Goal: Answer question/provide support: Share knowledge or assist other users

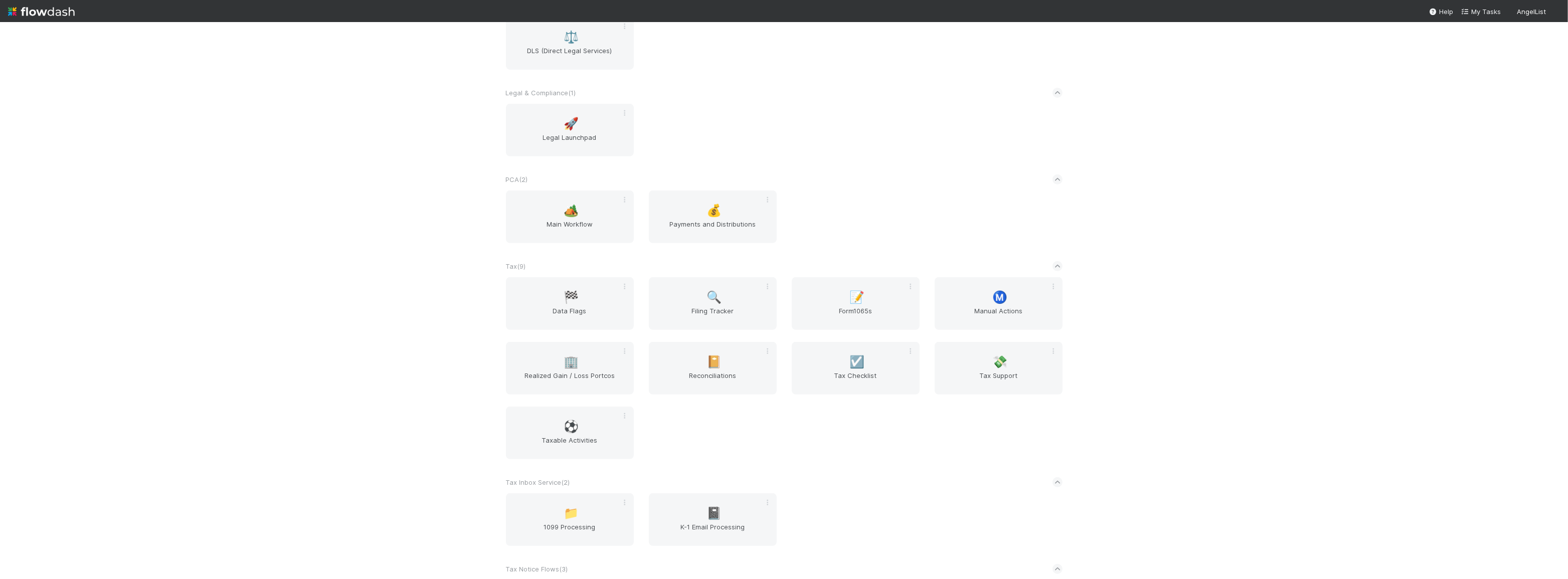
scroll to position [684, 0]
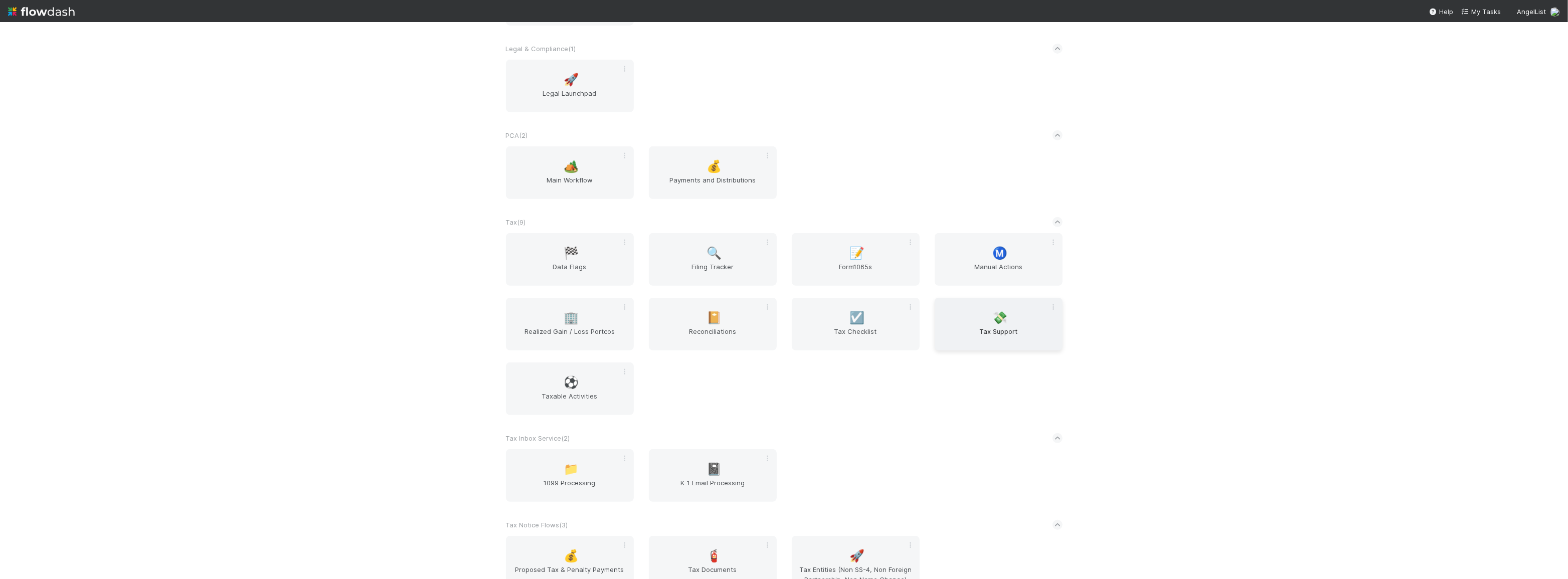
click at [1017, 331] on span "Tax Support" at bounding box center [999, 336] width 120 height 20
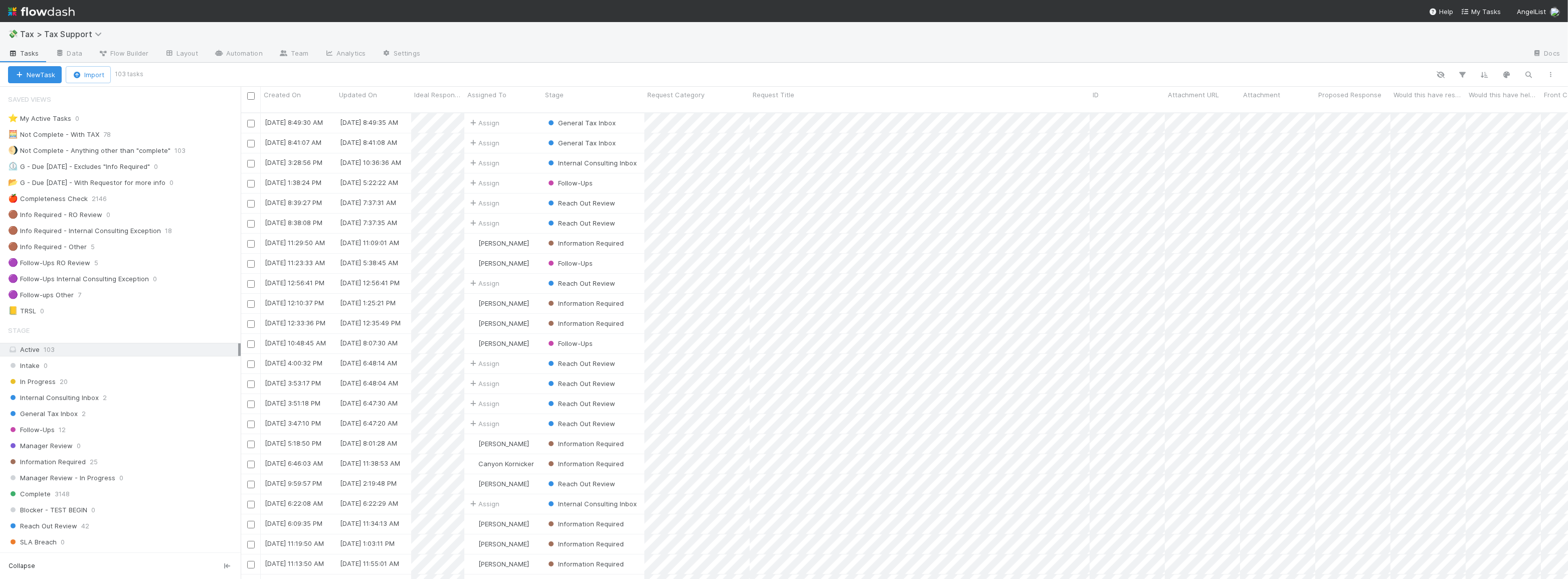
scroll to position [468, 1321]
click at [108, 414] on div "General Tax Inbox 2" at bounding box center [124, 414] width 233 height 12
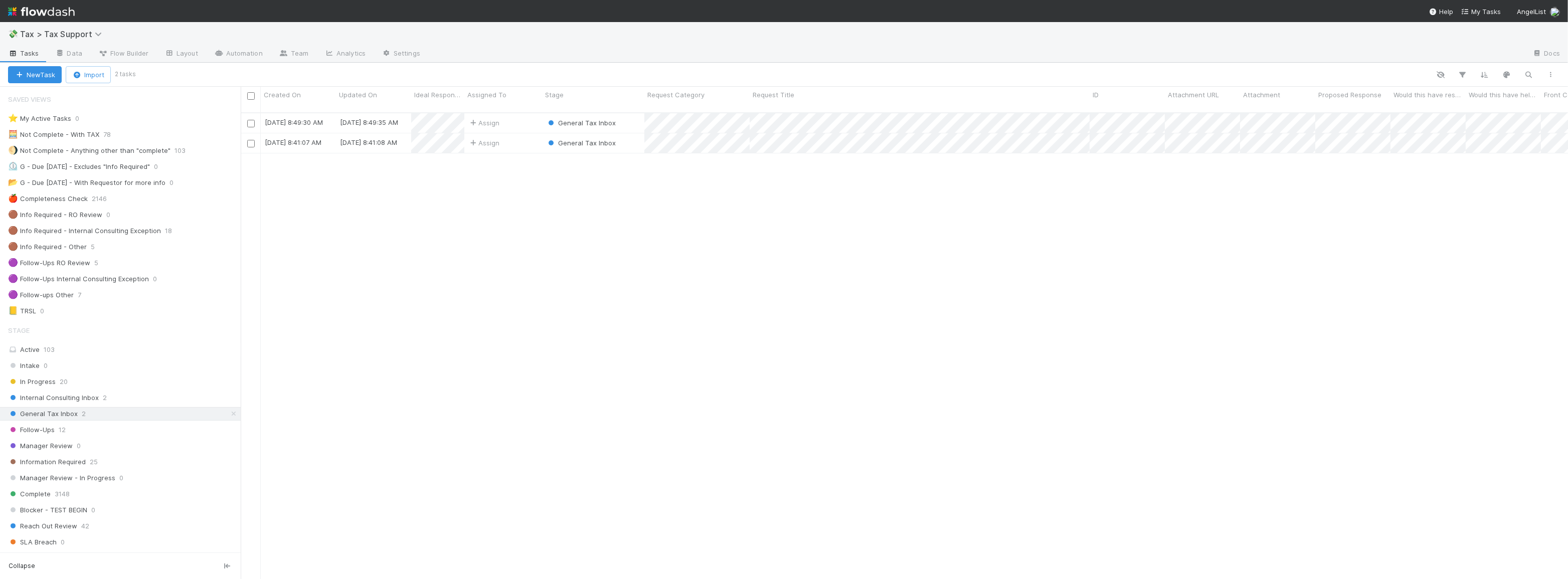
scroll to position [468, 1321]
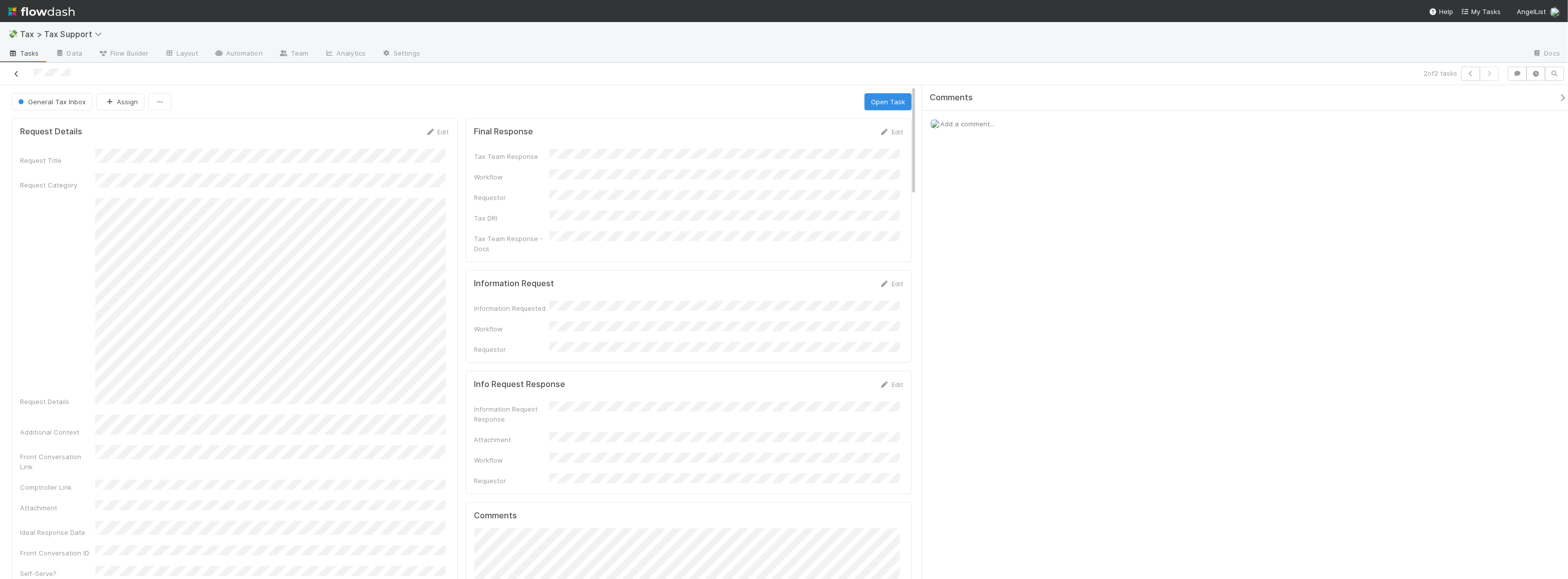
click at [11, 73] on icon at bounding box center [16, 73] width 10 height 6
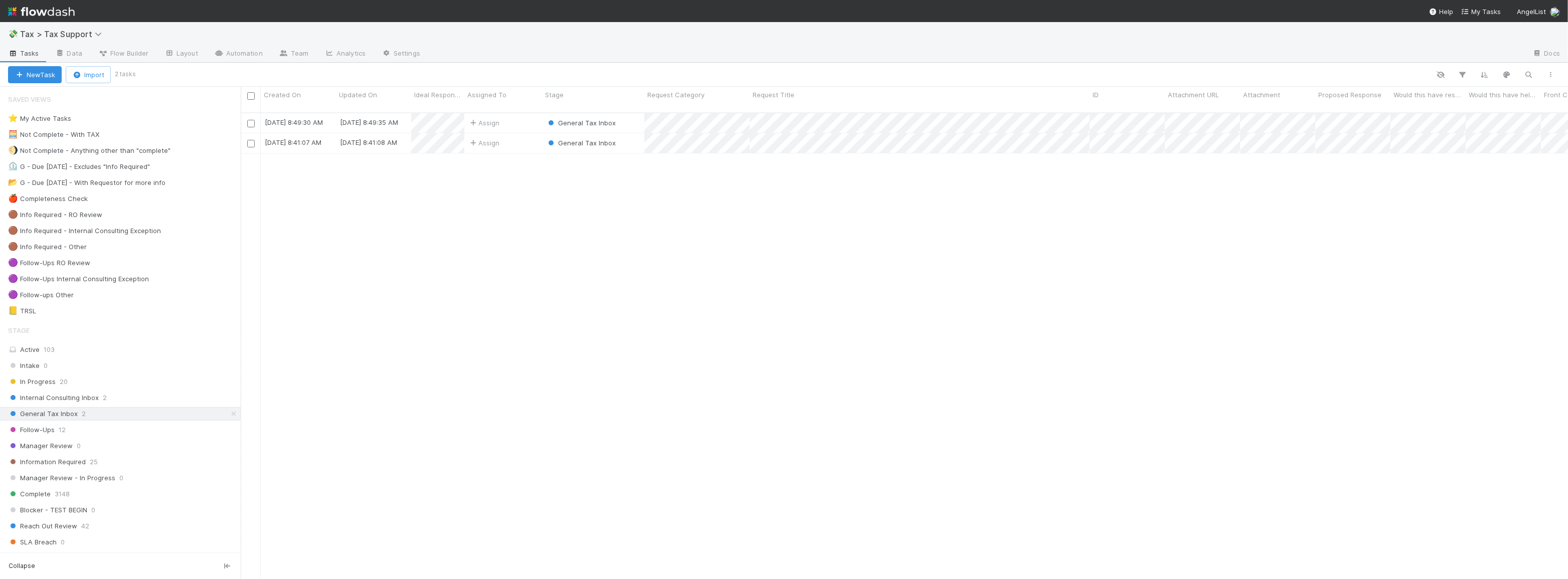
scroll to position [468, 1321]
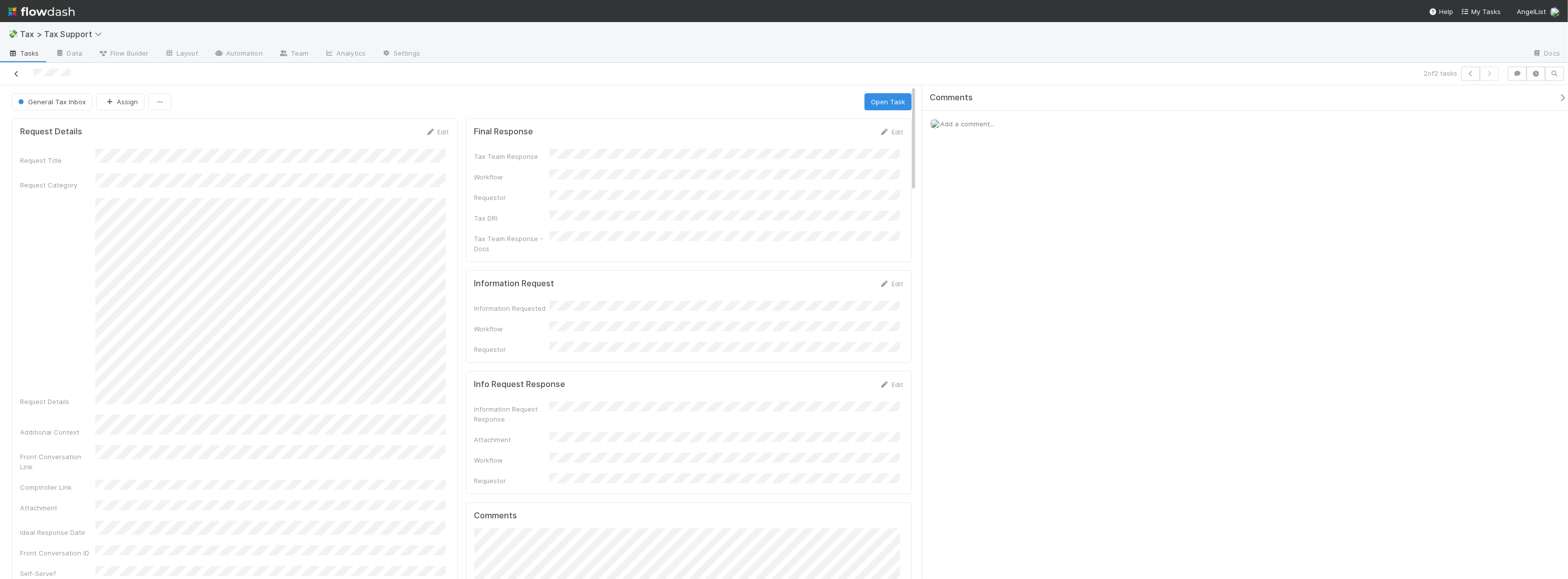
click at [18, 73] on icon at bounding box center [16, 73] width 10 height 6
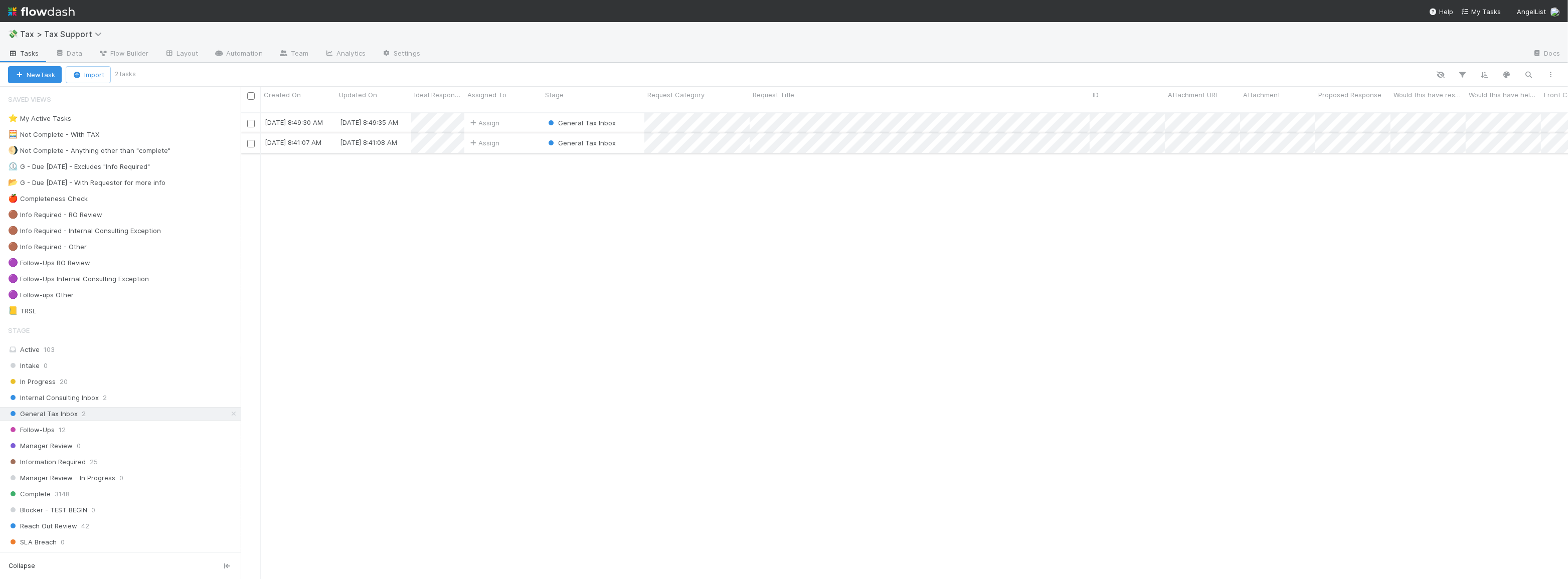
scroll to position [468, 1321]
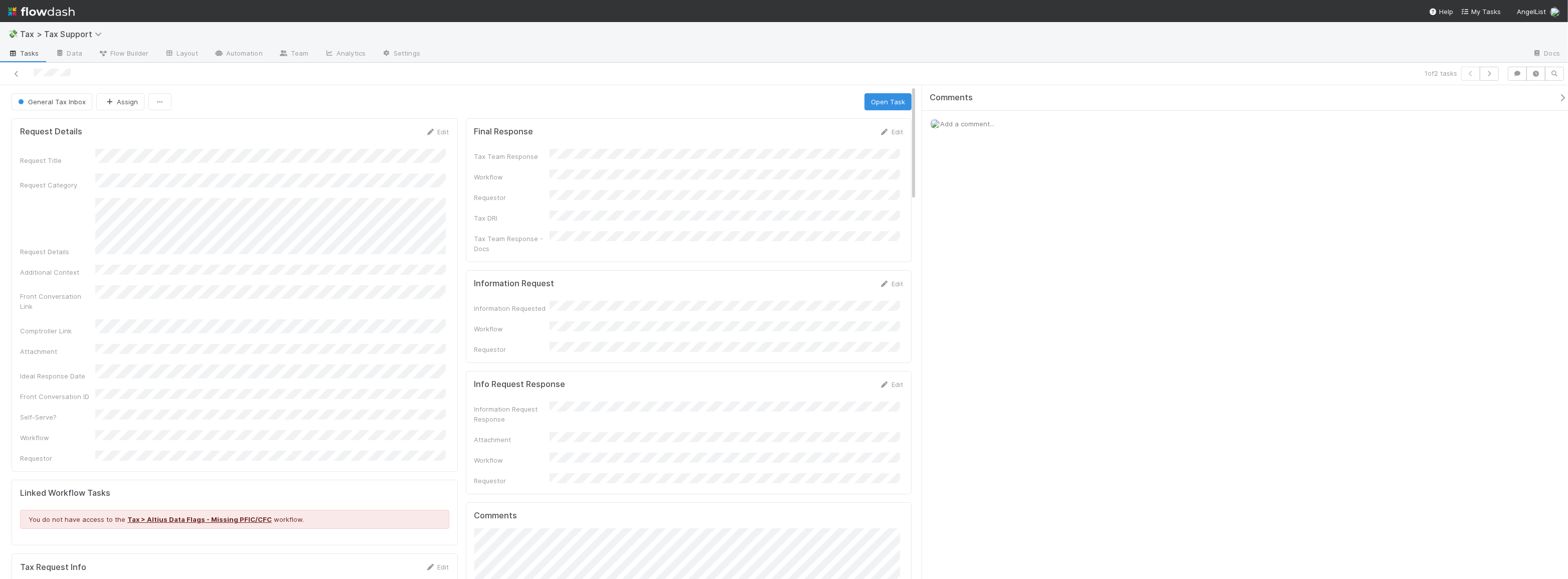
click at [314, 250] on div "Request Title Request Category Request Details Additional Context Front Convers…" at bounding box center [234, 306] width 429 height 315
click at [16, 75] on icon at bounding box center [16, 73] width 10 height 6
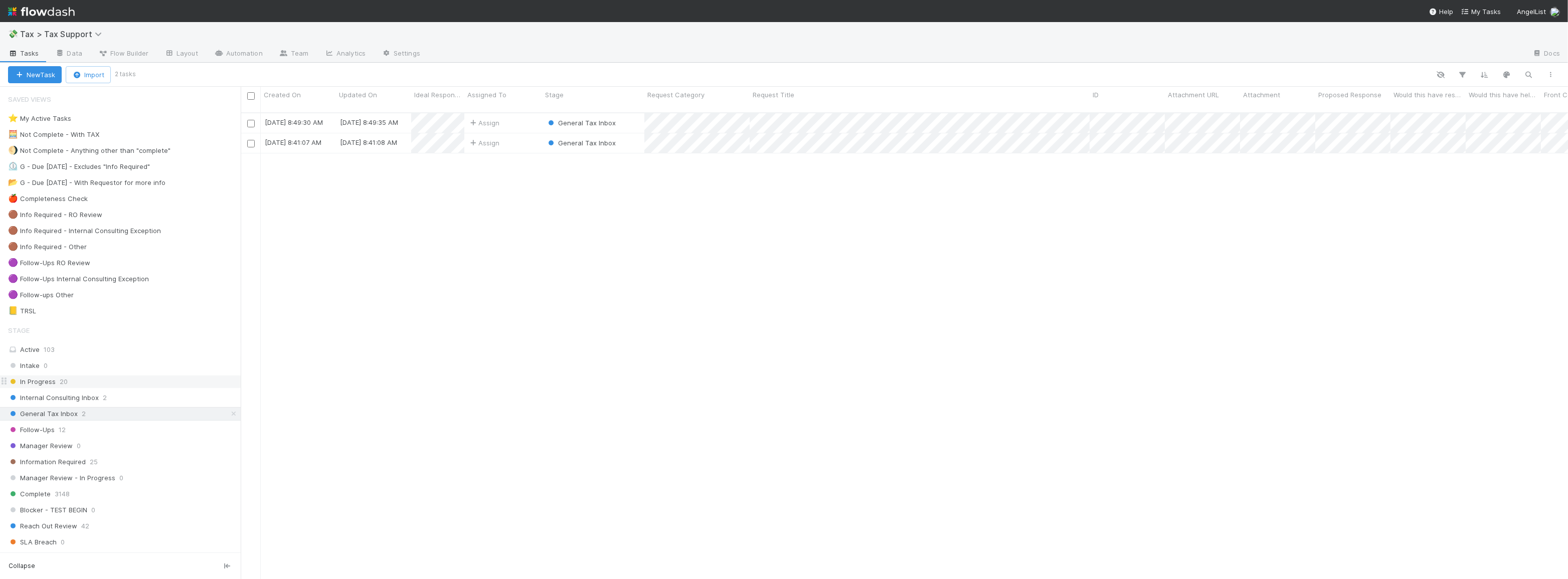
scroll to position [468, 1321]
click at [107, 428] on div "Follow-Ups 12" at bounding box center [124, 430] width 233 height 12
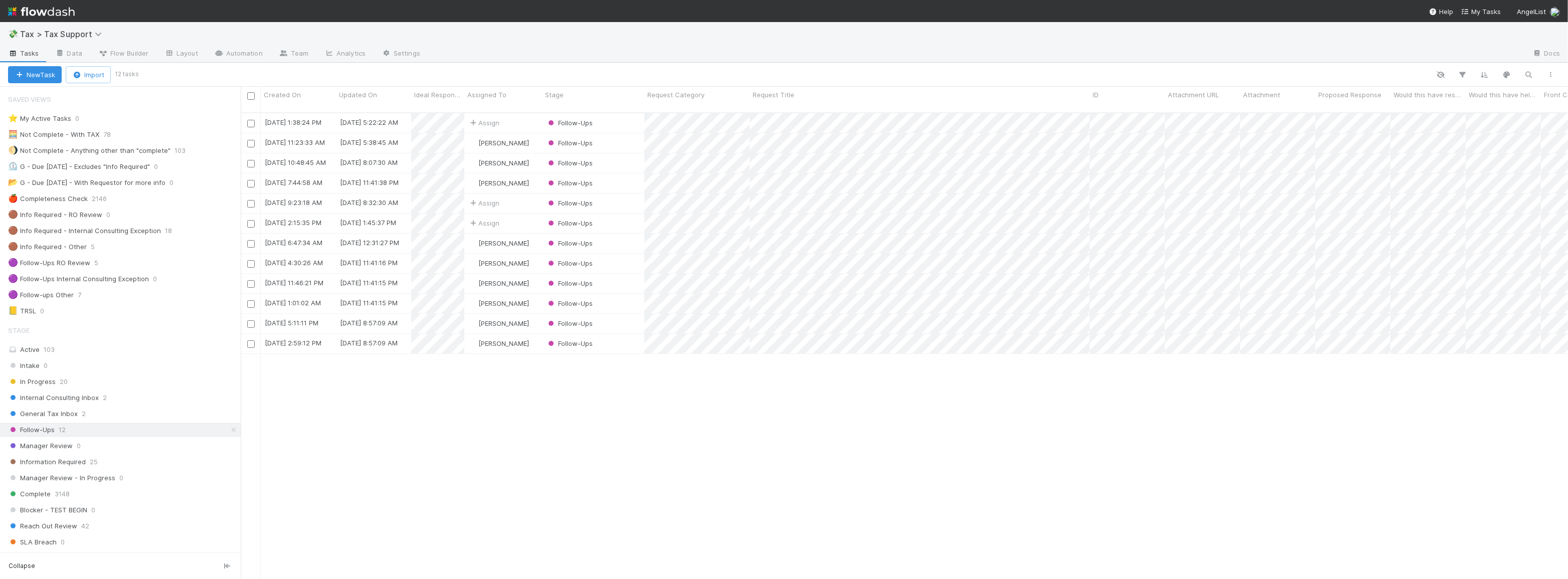
scroll to position [468, 1321]
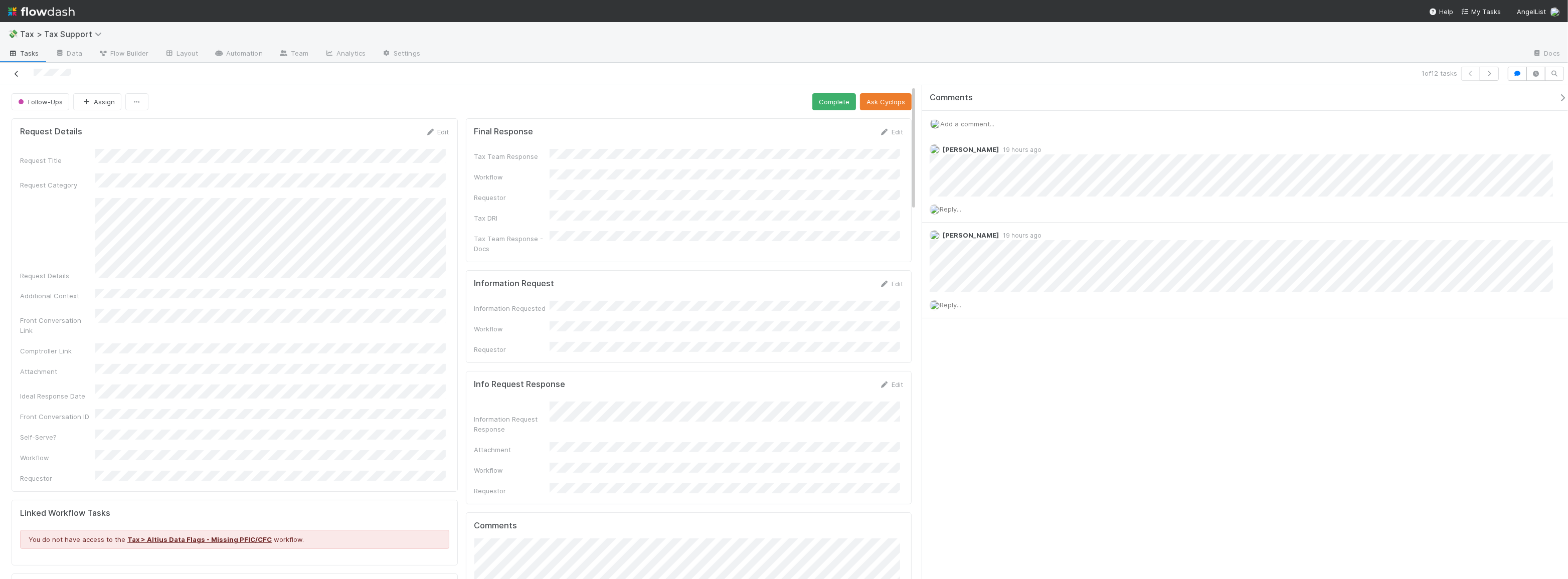
click at [21, 73] on icon at bounding box center [16, 73] width 10 height 6
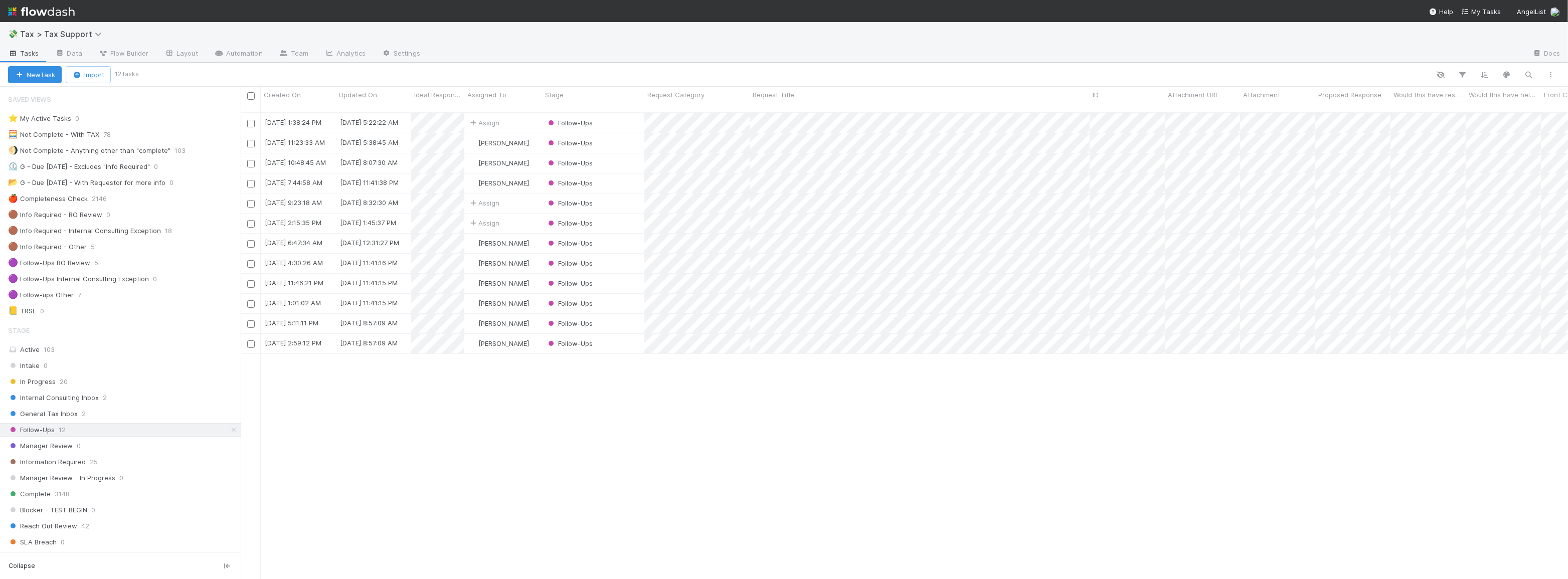
scroll to position [468, 1321]
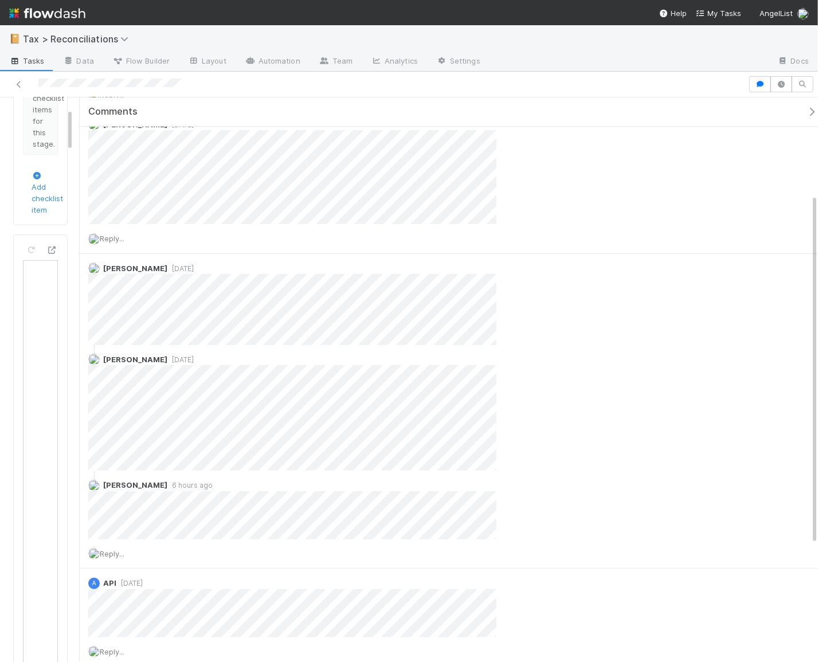
scroll to position [156, 0]
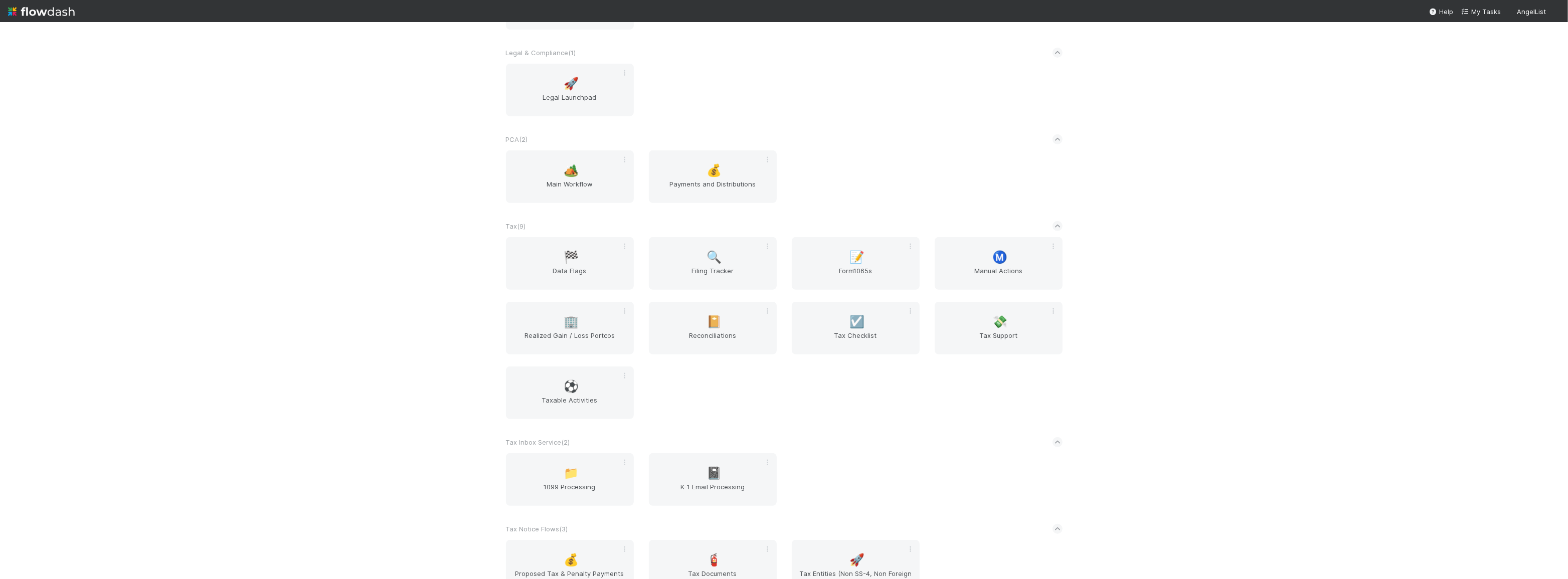
scroll to position [684, 0]
click at [979, 336] on span "Tax Support" at bounding box center [999, 336] width 120 height 20
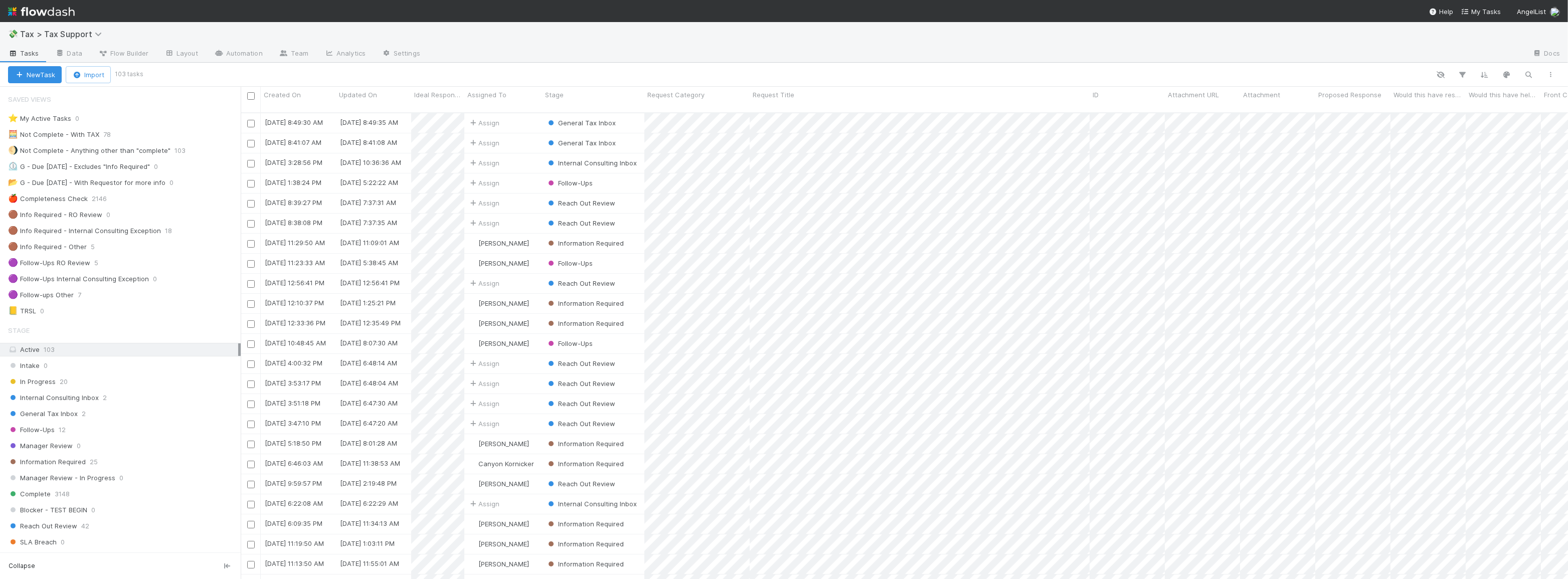
scroll to position [468, 1321]
click at [101, 410] on div "General Tax Inbox 2" at bounding box center [124, 414] width 233 height 12
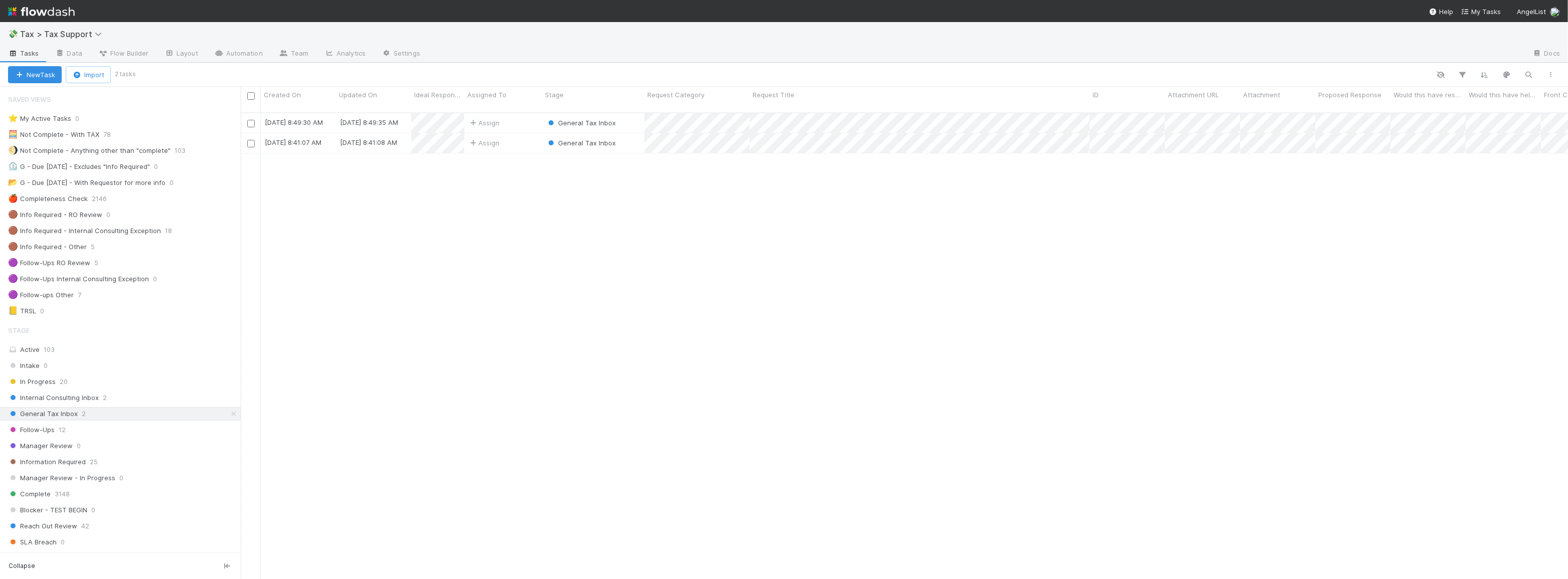
scroll to position [468, 1321]
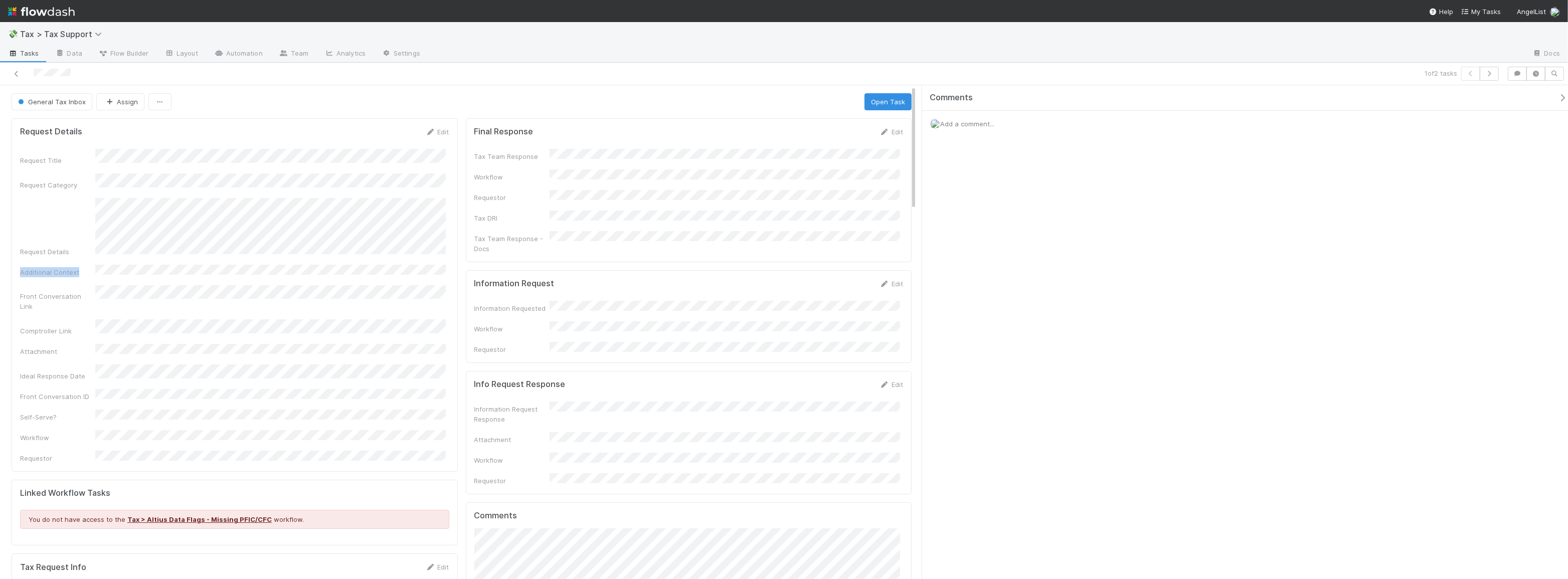
click at [209, 252] on div "Request Title Request Category Request Details Additional Context Front Convers…" at bounding box center [234, 306] width 429 height 315
click at [252, 248] on div "Request Title Request Category Request Details Additional Context Front Convers…" at bounding box center [234, 306] width 429 height 315
click at [886, 103] on button "Open Task" at bounding box center [889, 101] width 47 height 17
click at [896, 131] on link "Edit" at bounding box center [891, 131] width 24 height 8
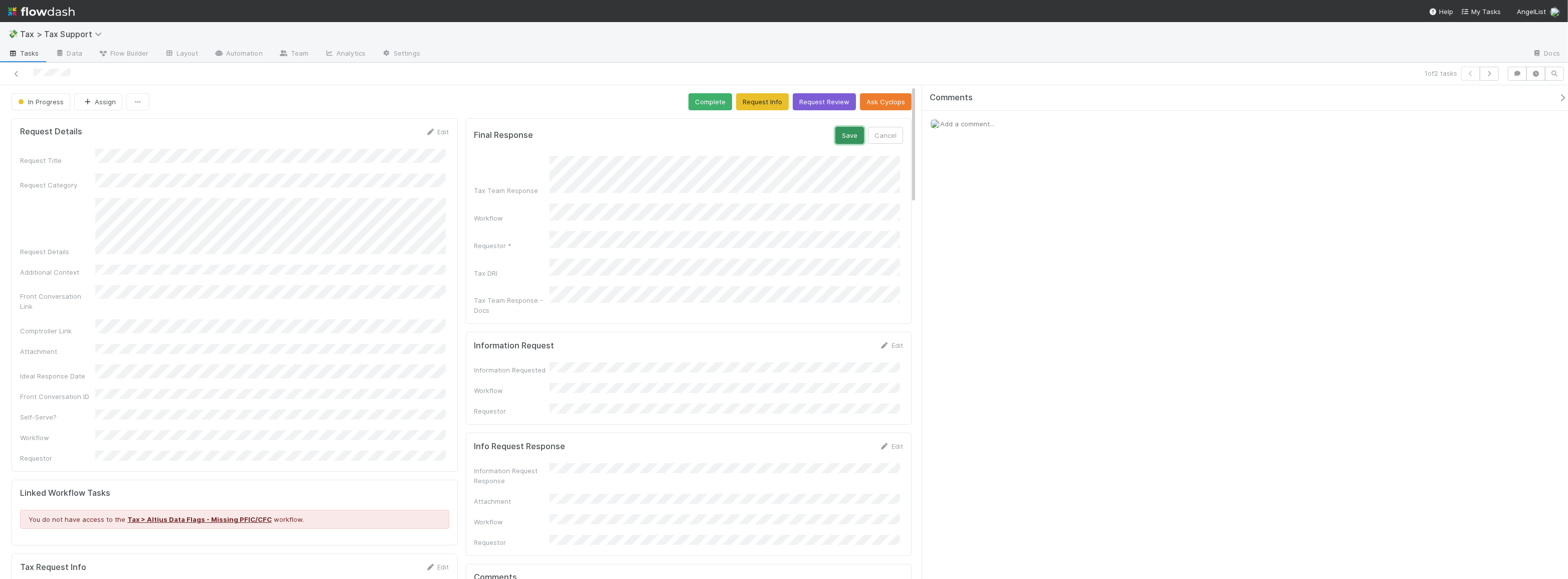
click at [843, 138] on button "Save" at bounding box center [849, 135] width 29 height 17
click at [713, 104] on button "Complete" at bounding box center [710, 101] width 44 height 17
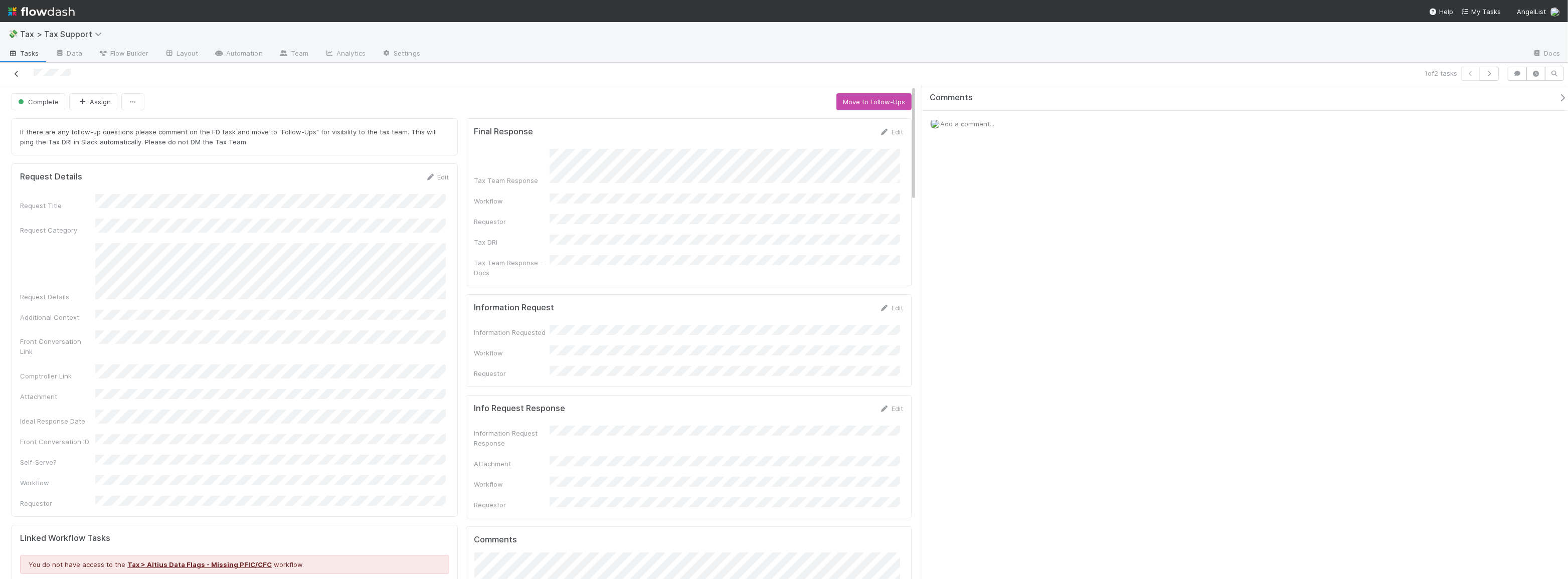
click at [18, 76] on icon at bounding box center [16, 73] width 10 height 6
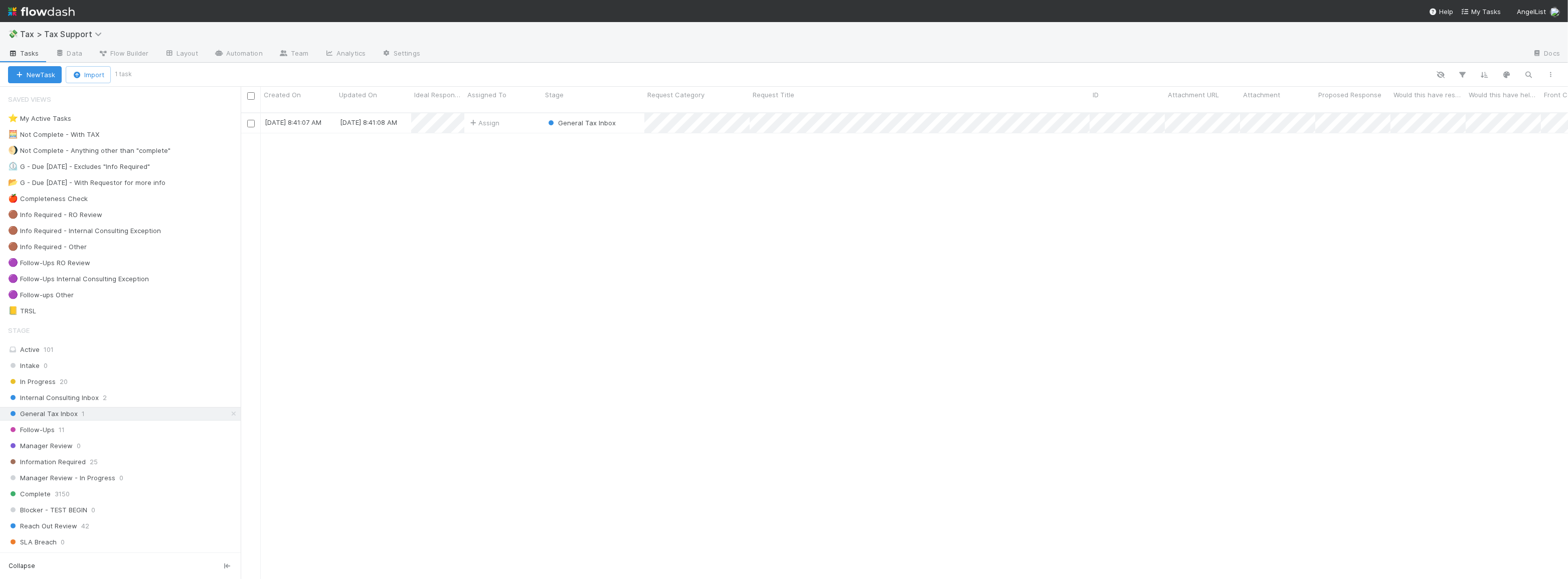
scroll to position [468, 1321]
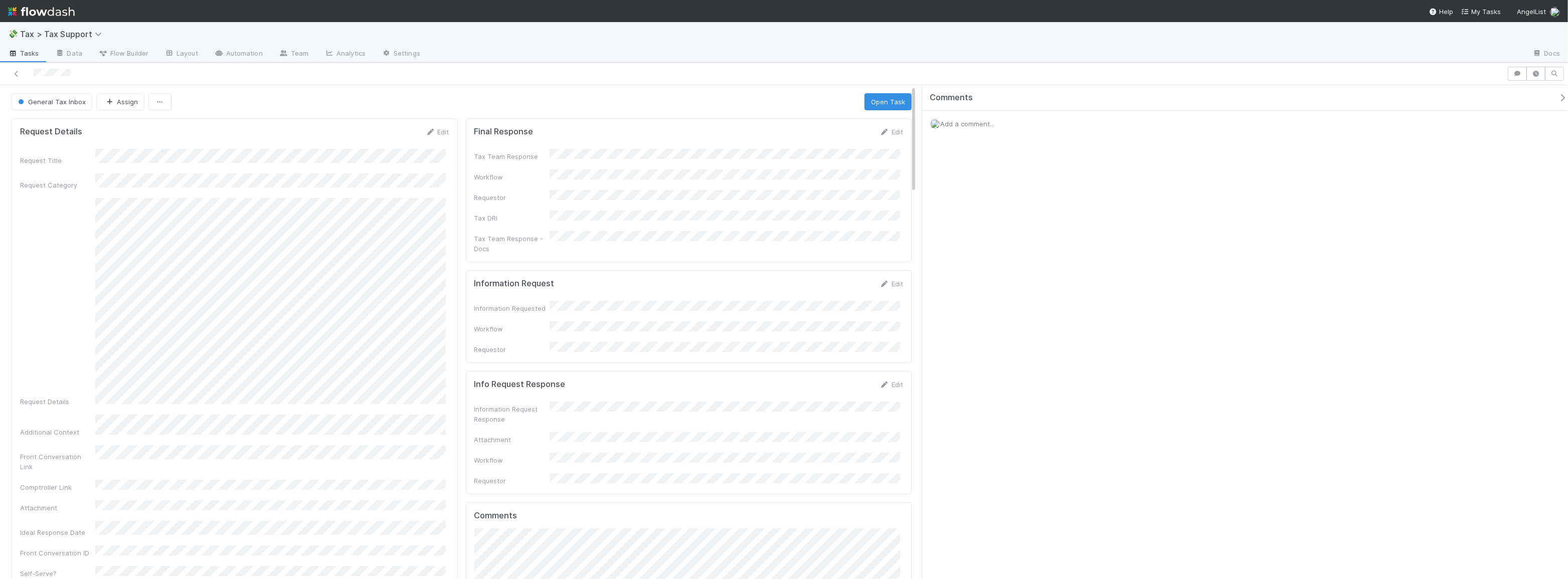
click at [82, 220] on div "Request Details" at bounding box center [234, 303] width 429 height 209
click at [439, 132] on link "Edit" at bounding box center [437, 131] width 24 height 8
click at [427, 132] on button "Cancel" at bounding box center [432, 135] width 35 height 17
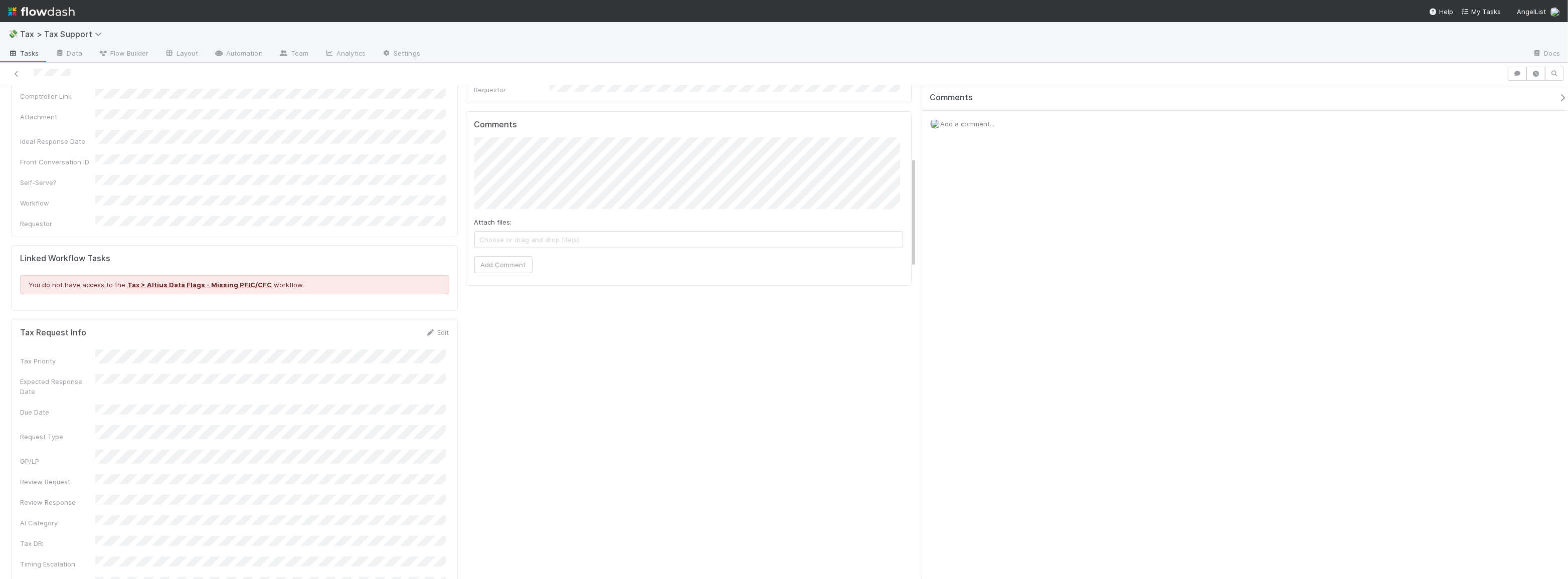
scroll to position [410, 0]
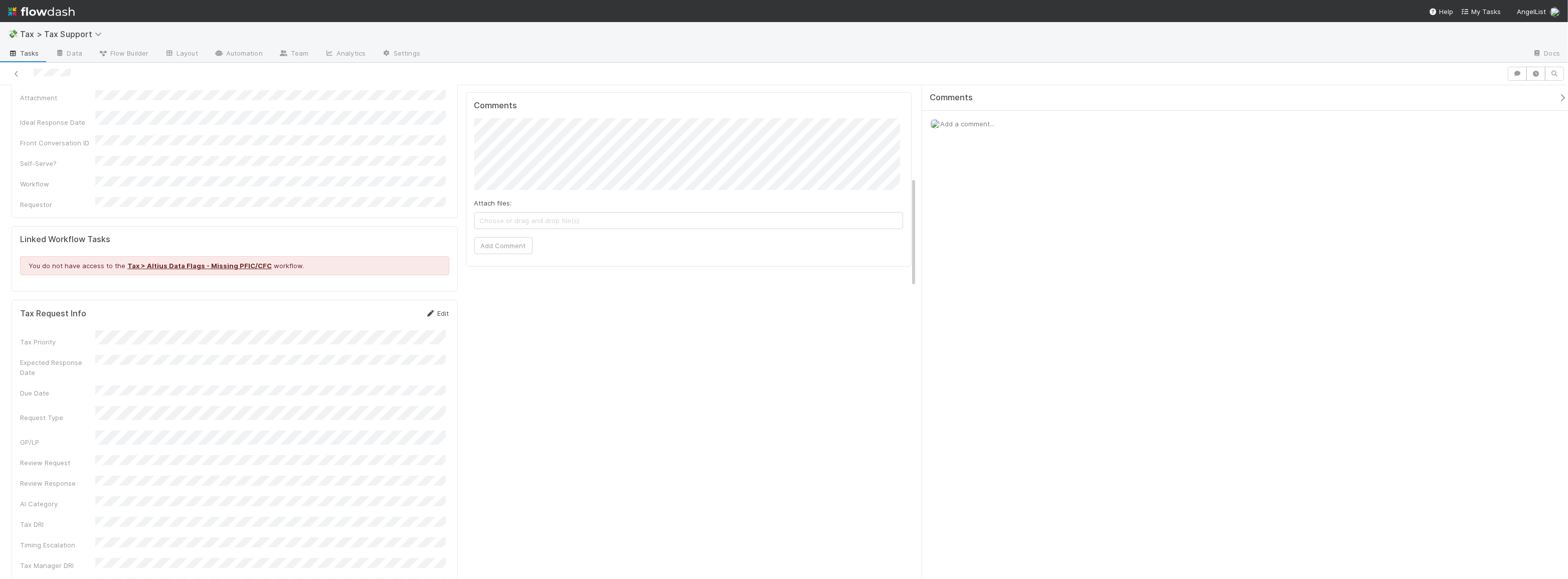
click at [437, 310] on link "Edit" at bounding box center [437, 313] width 24 height 8
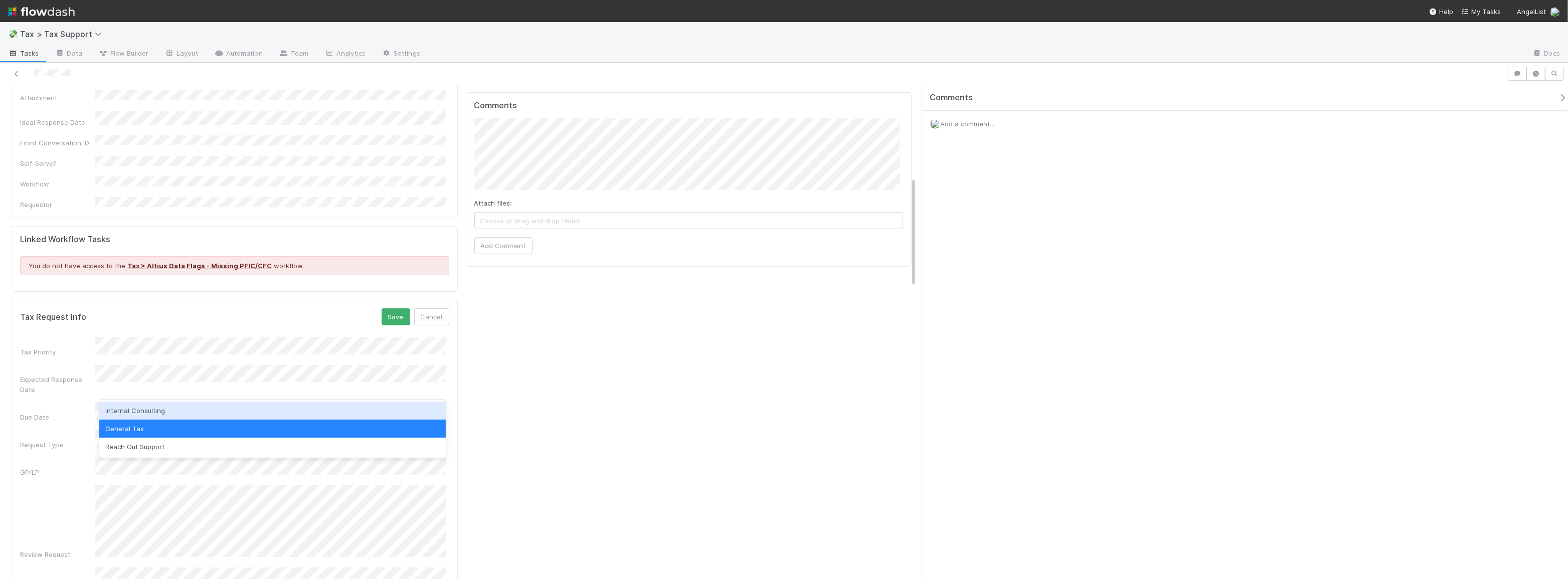
click at [278, 414] on div "Internal Consulting" at bounding box center [273, 410] width 346 height 18
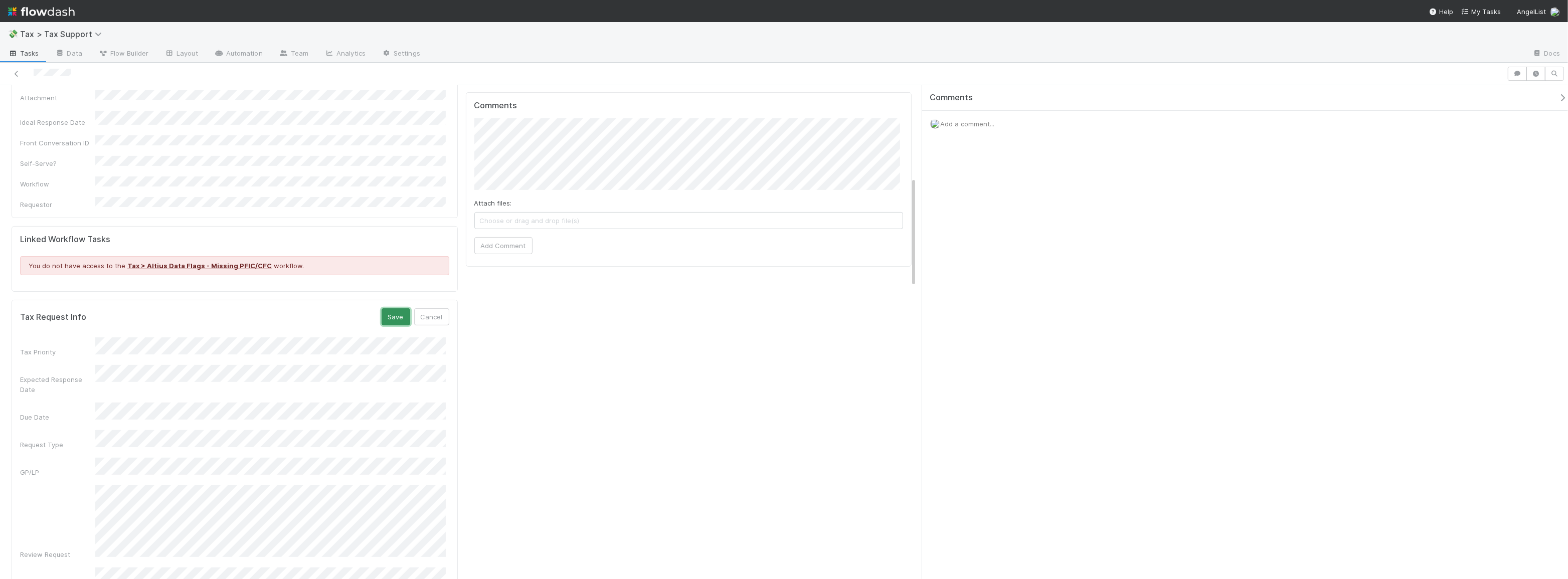
click at [400, 309] on button "Save" at bounding box center [395, 317] width 29 height 17
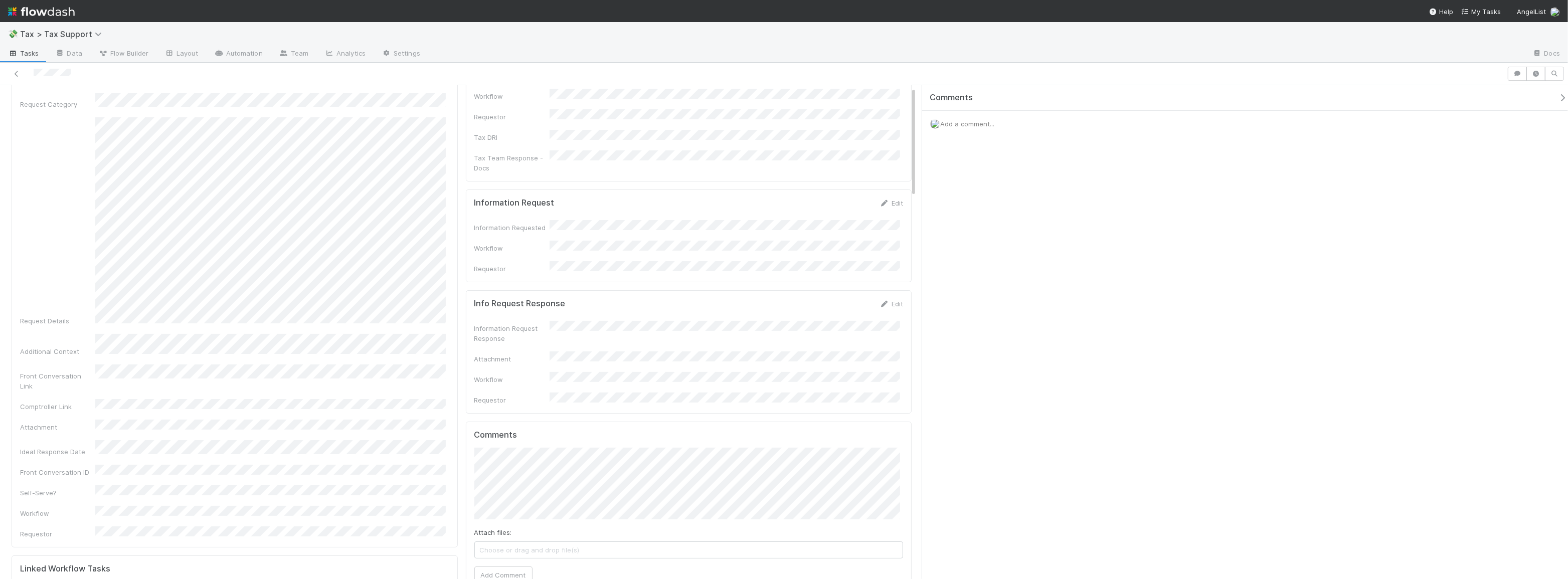
scroll to position [0, 0]
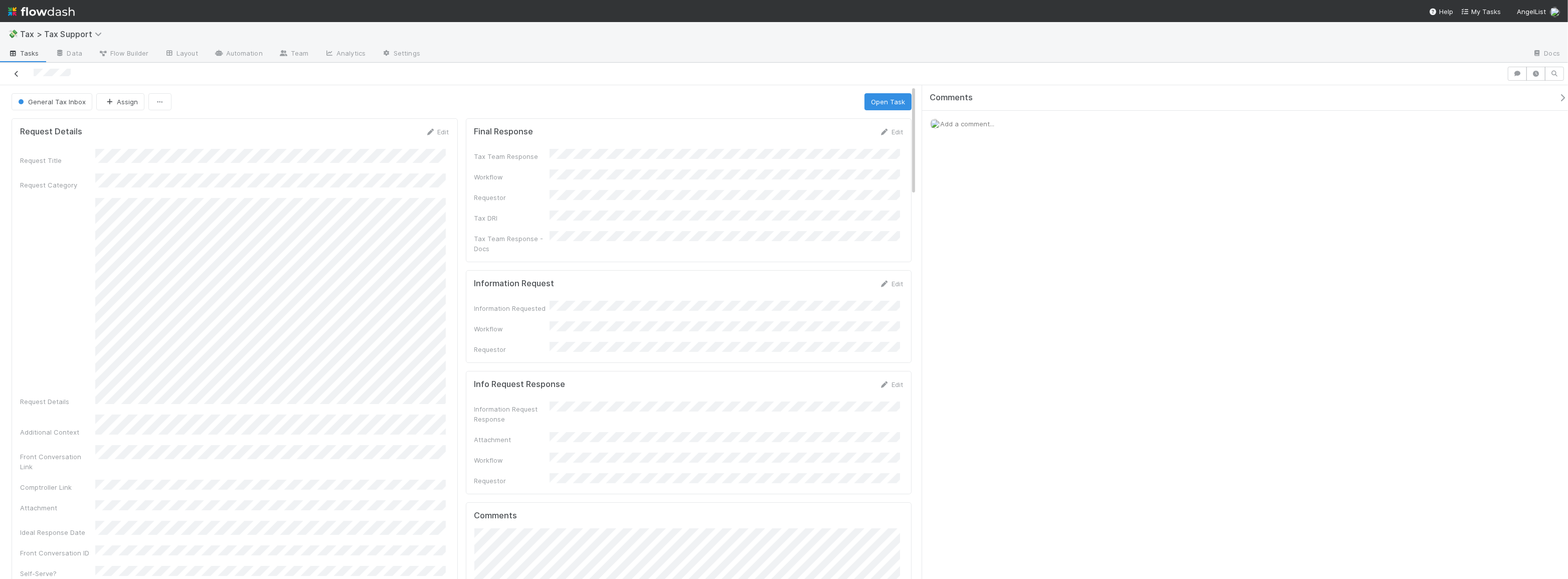
click at [17, 73] on icon at bounding box center [16, 73] width 10 height 6
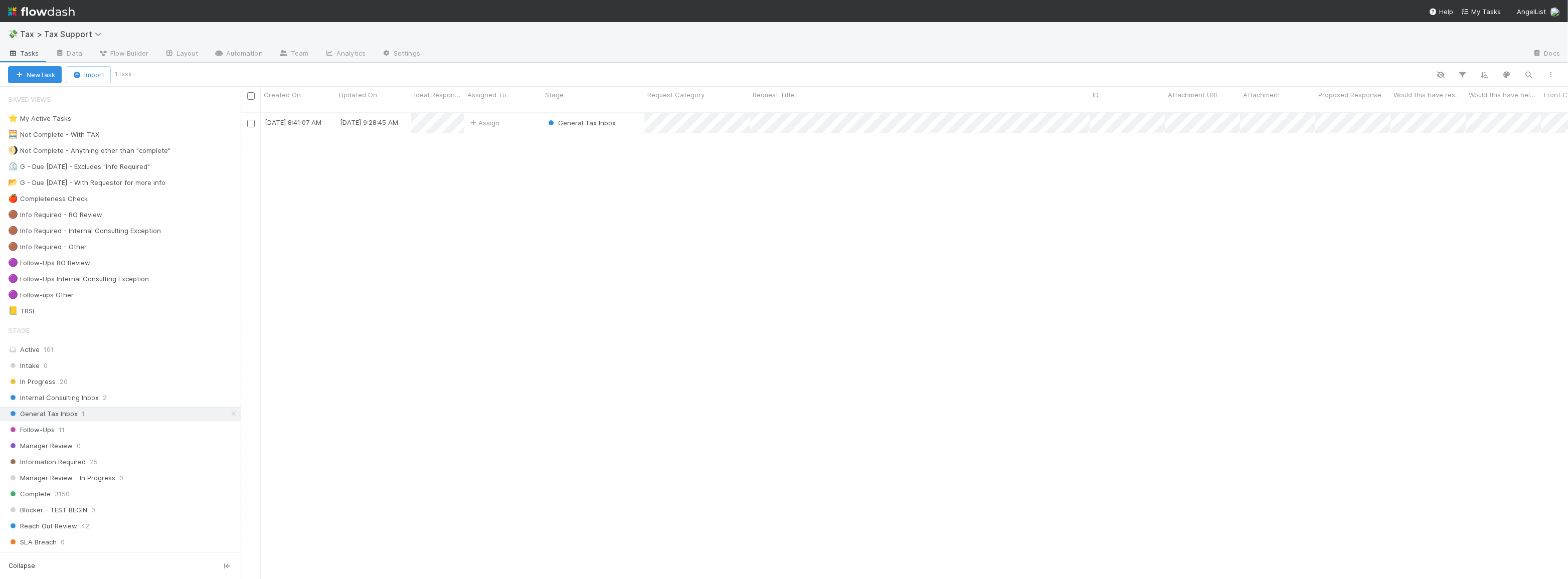
scroll to position [468, 1321]
click at [534, 115] on div "Assign" at bounding box center [503, 123] width 78 height 19
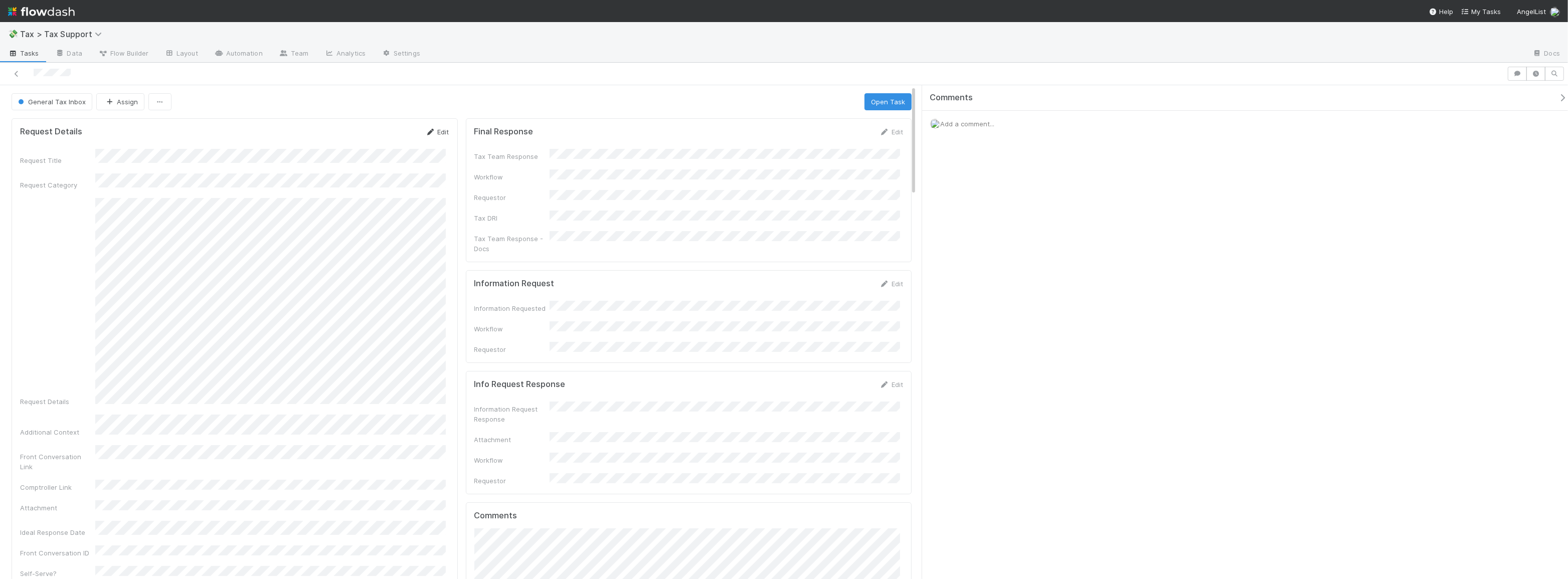
click at [439, 132] on link "Edit" at bounding box center [437, 131] width 24 height 8
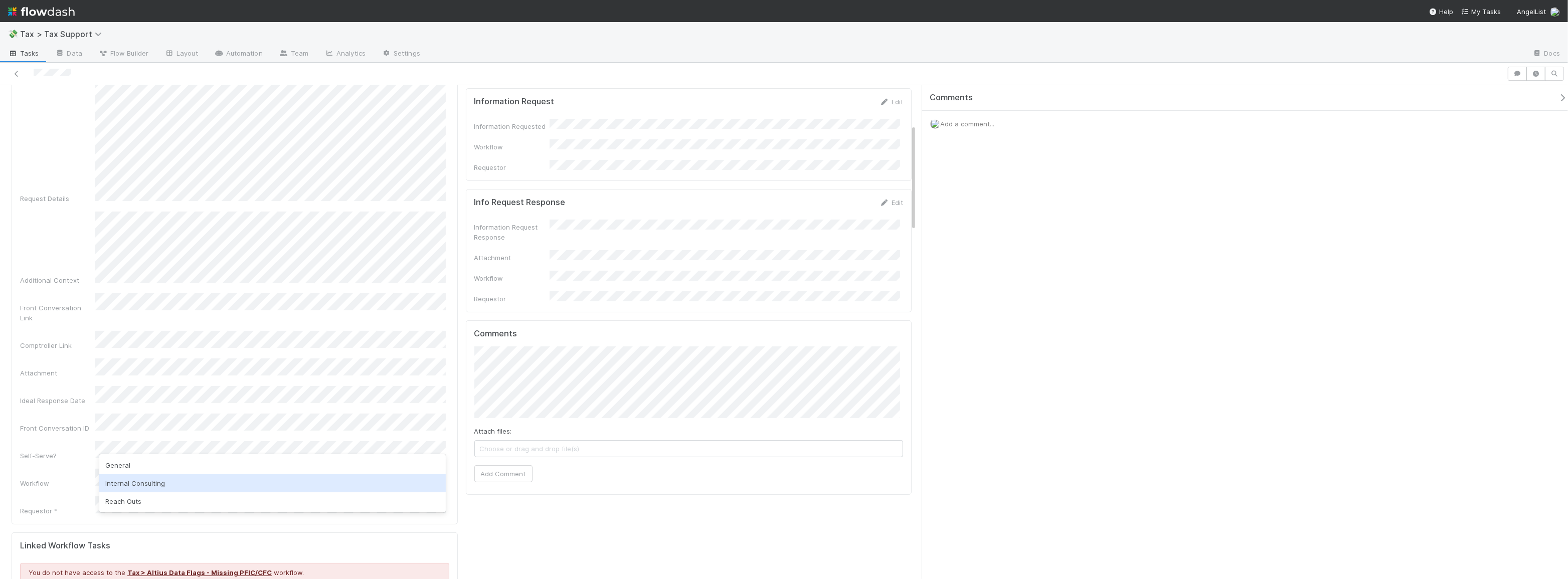
click at [158, 485] on div "Internal Consulting" at bounding box center [273, 484] width 346 height 18
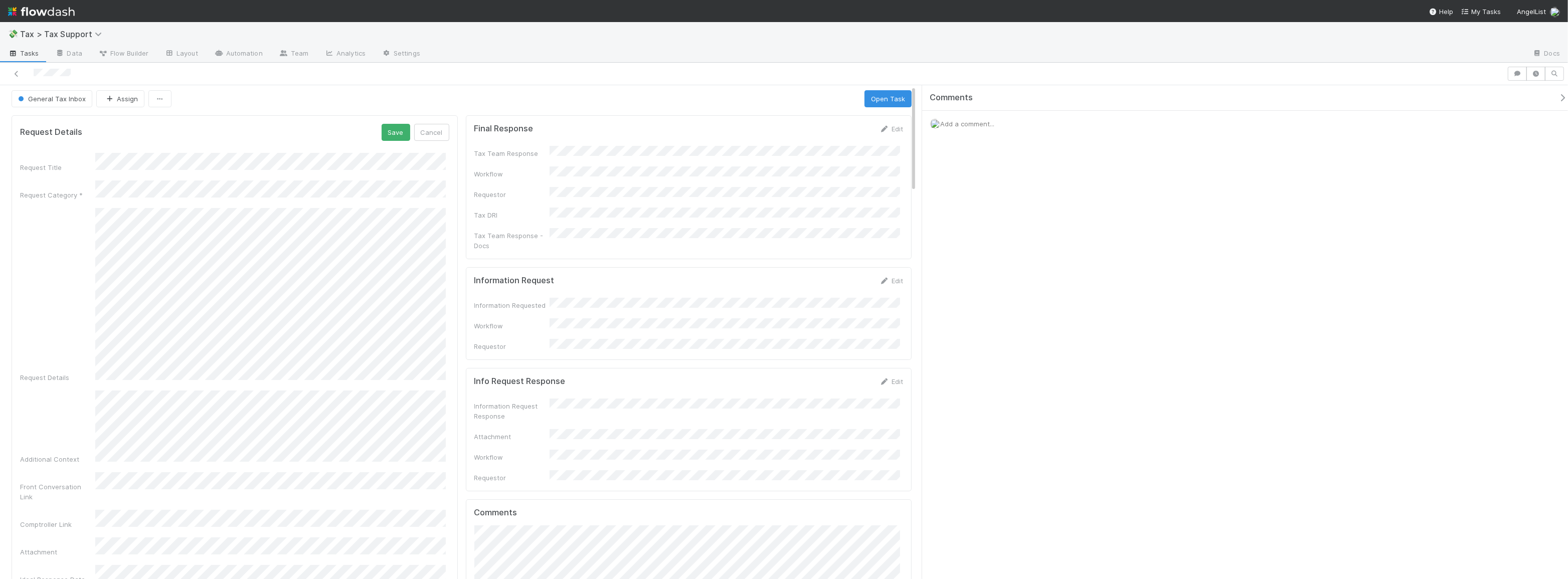
scroll to position [0, 0]
click at [387, 143] on button "Save" at bounding box center [395, 135] width 29 height 17
click at [13, 71] on icon at bounding box center [16, 73] width 10 height 6
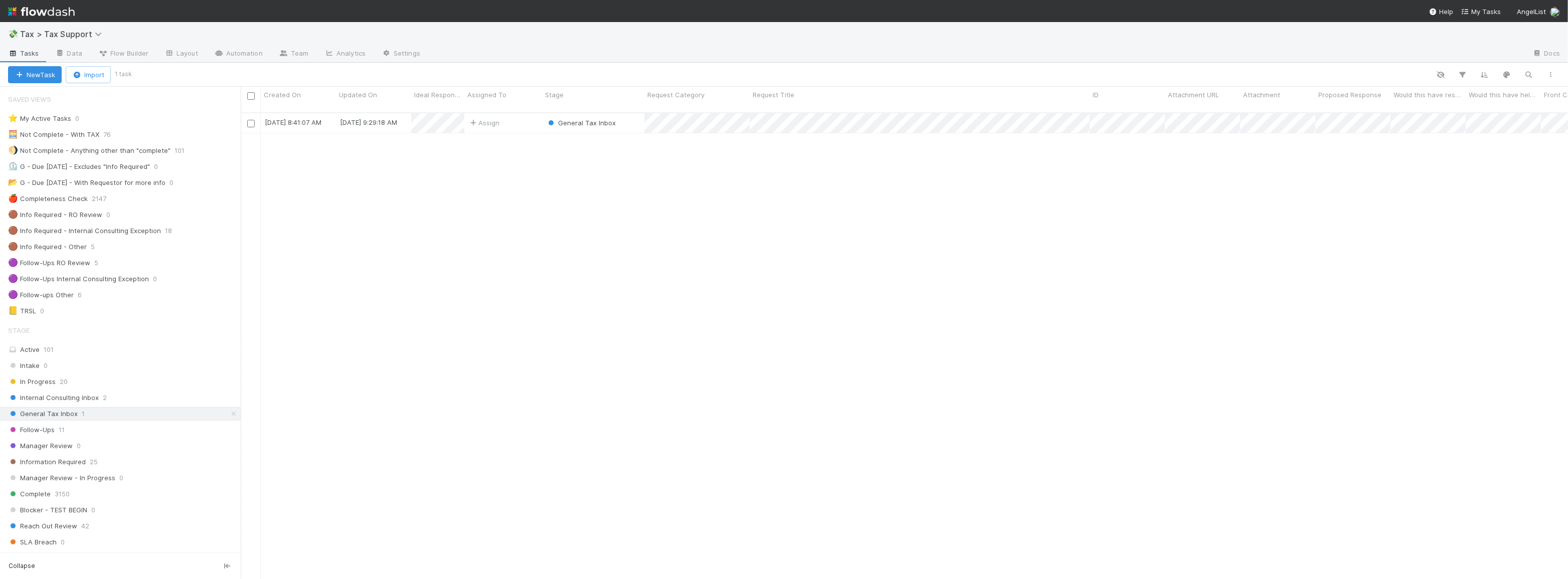
scroll to position [468, 1321]
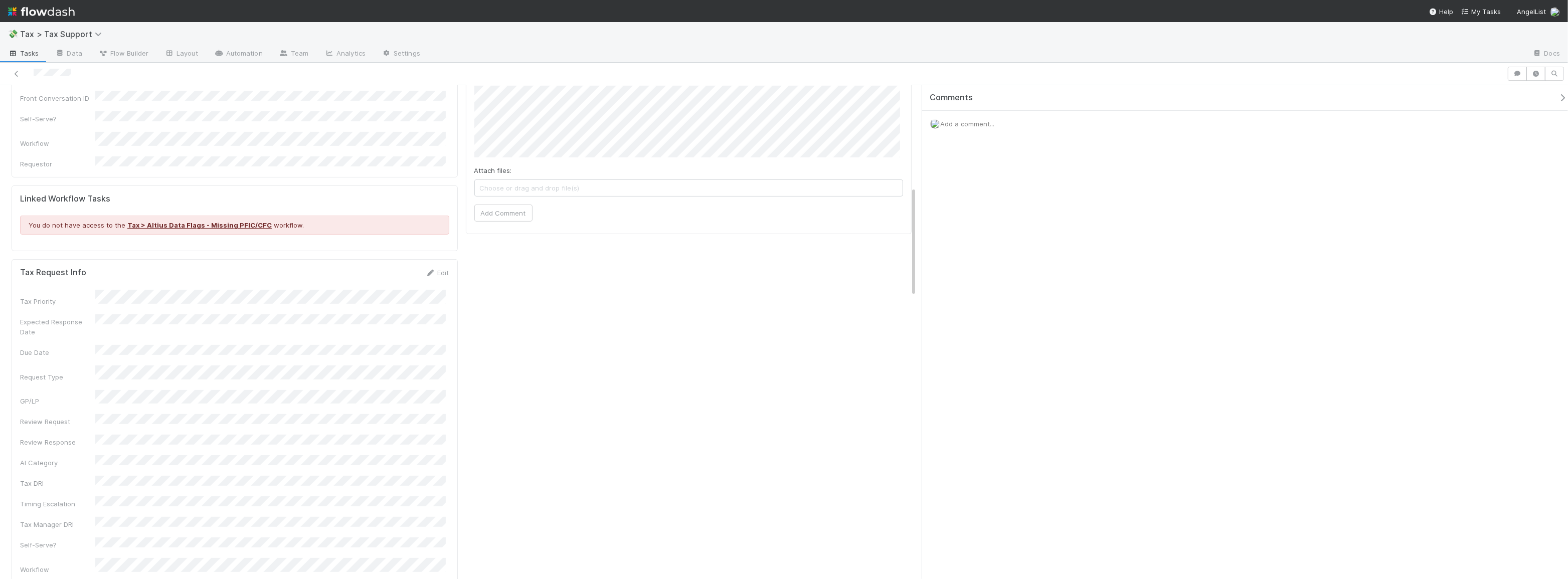
scroll to position [456, 0]
click at [434, 268] on link "Edit" at bounding box center [437, 271] width 24 height 8
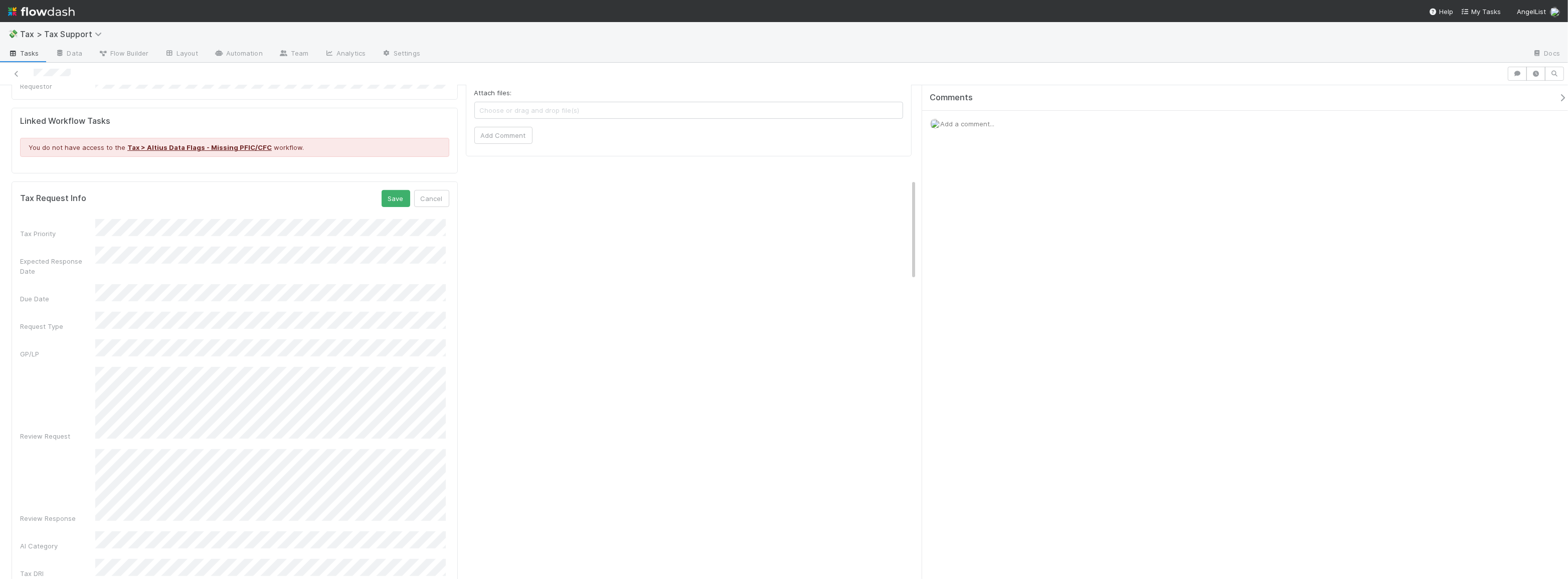
scroll to position [547, 0]
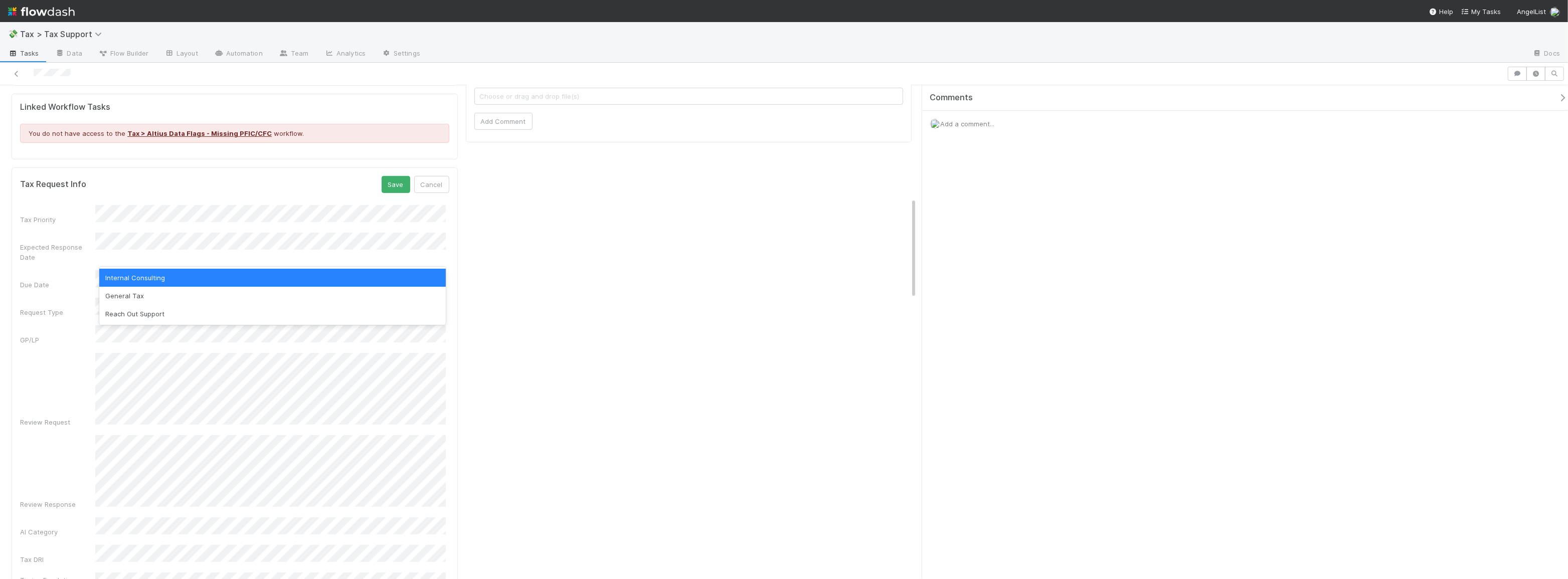
click at [557, 276] on div "Final Response Edit Tax Team Response Workflow Requestor Tax DRI Tax Team Respo…" at bounding box center [689, 345] width 455 height 1553
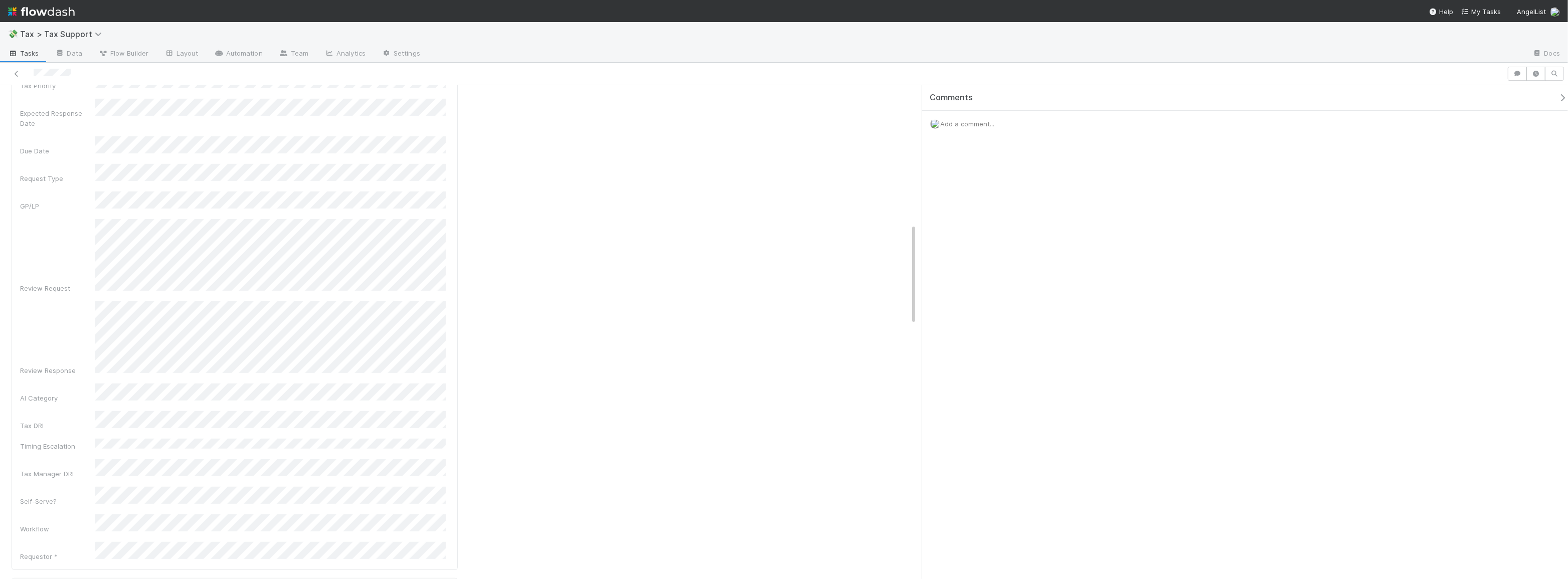
scroll to position [684, 0]
click at [520, 356] on div "Final Response Edit Tax Team Response Workflow Requestor Tax DRI Tax Team Respo…" at bounding box center [689, 207] width 455 height 1553
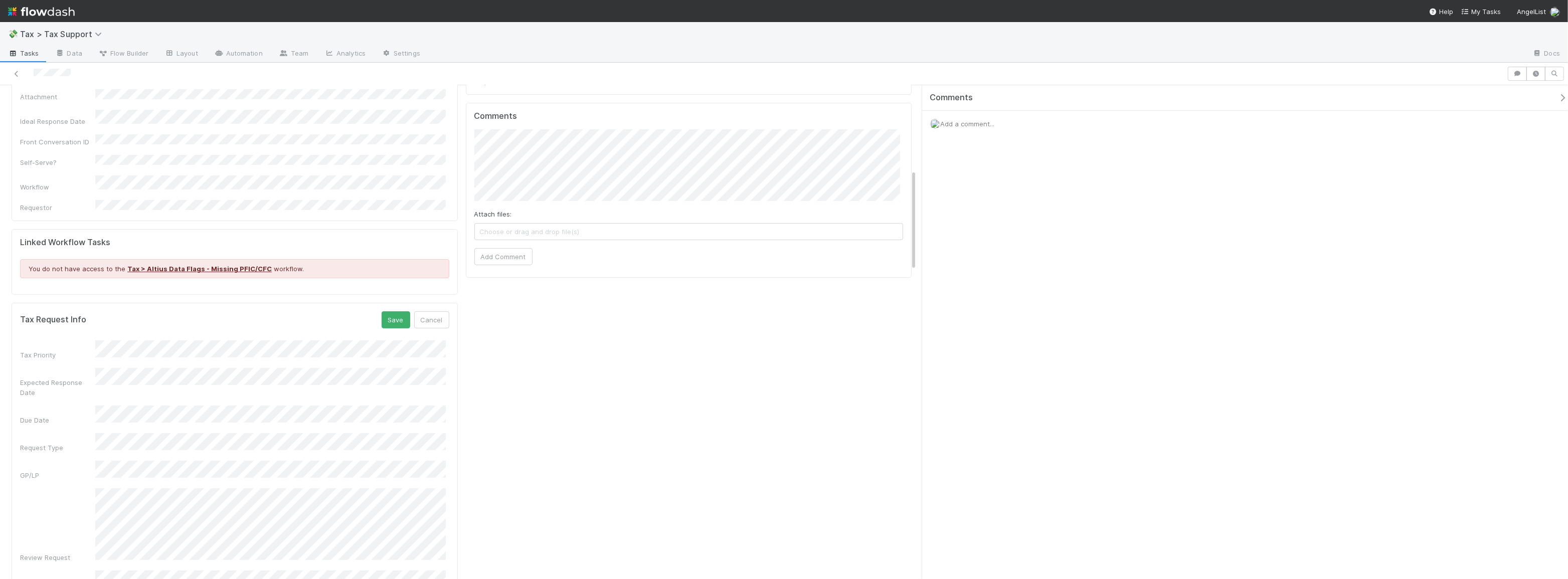
scroll to position [410, 0]
click at [387, 312] on button "Save" at bounding box center [395, 320] width 29 height 17
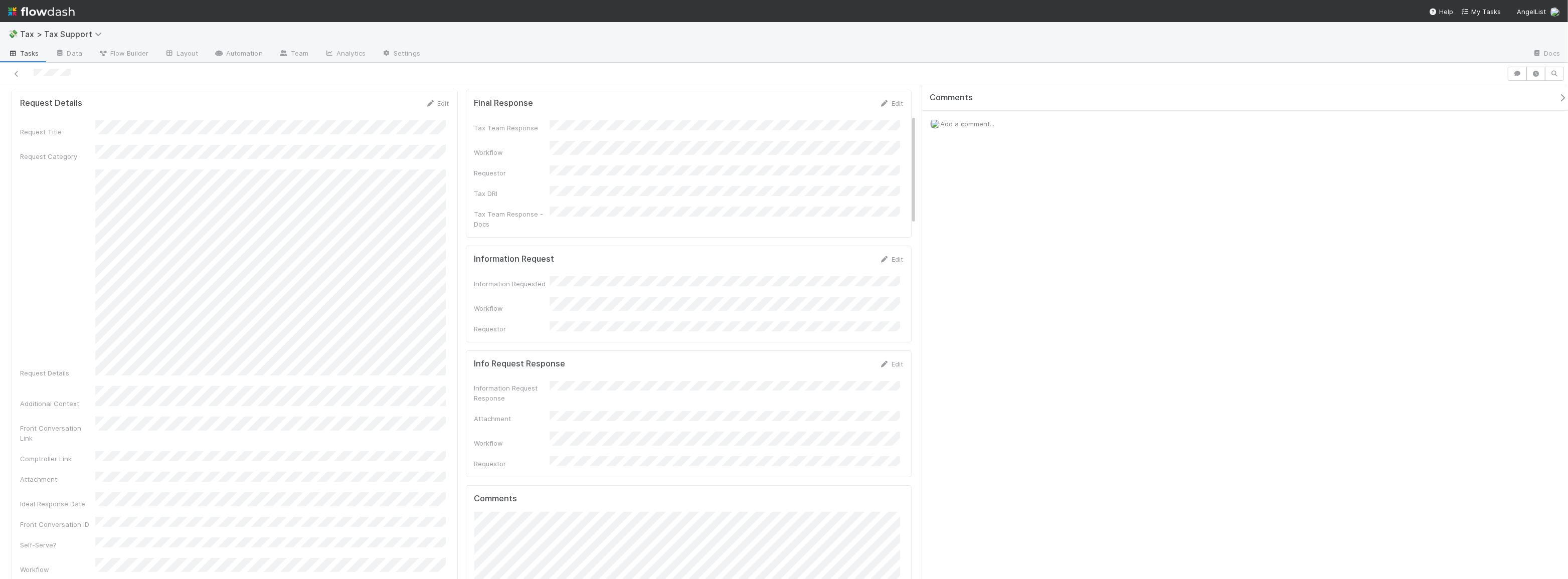
scroll to position [0, 0]
click at [76, 105] on button "General Tax Inbox" at bounding box center [52, 101] width 80 height 17
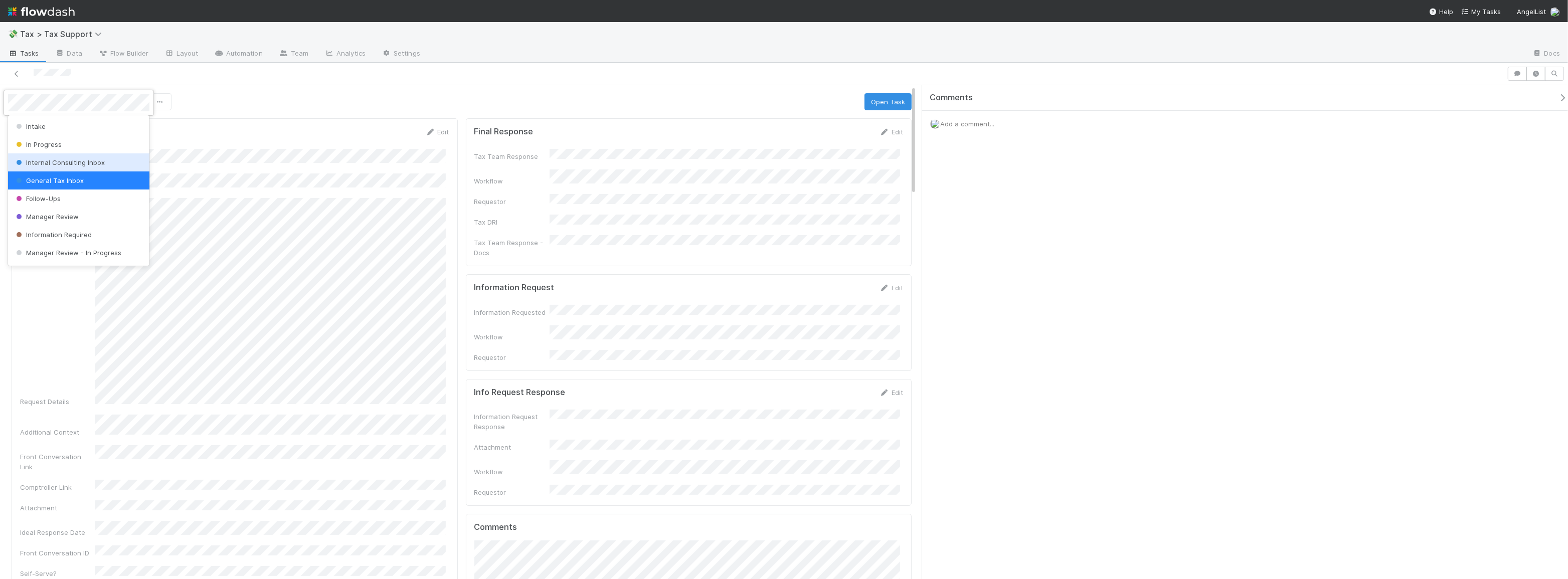
click at [94, 163] on span "Internal Consulting Inbox" at bounding box center [59, 162] width 91 height 8
click at [16, 66] on div at bounding box center [784, 74] width 1568 height 23
click at [15, 73] on icon at bounding box center [16, 73] width 10 height 6
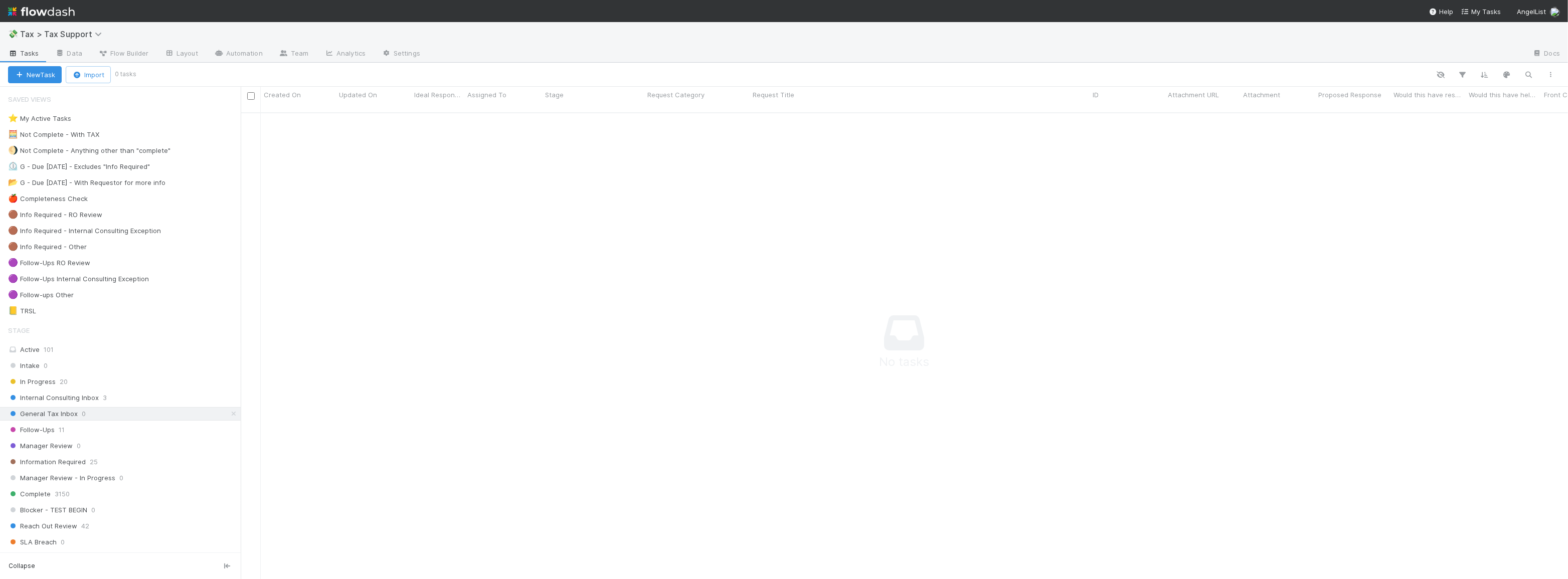
scroll to position [461, 1321]
click at [109, 432] on div "Follow-Ups 11" at bounding box center [124, 430] width 233 height 12
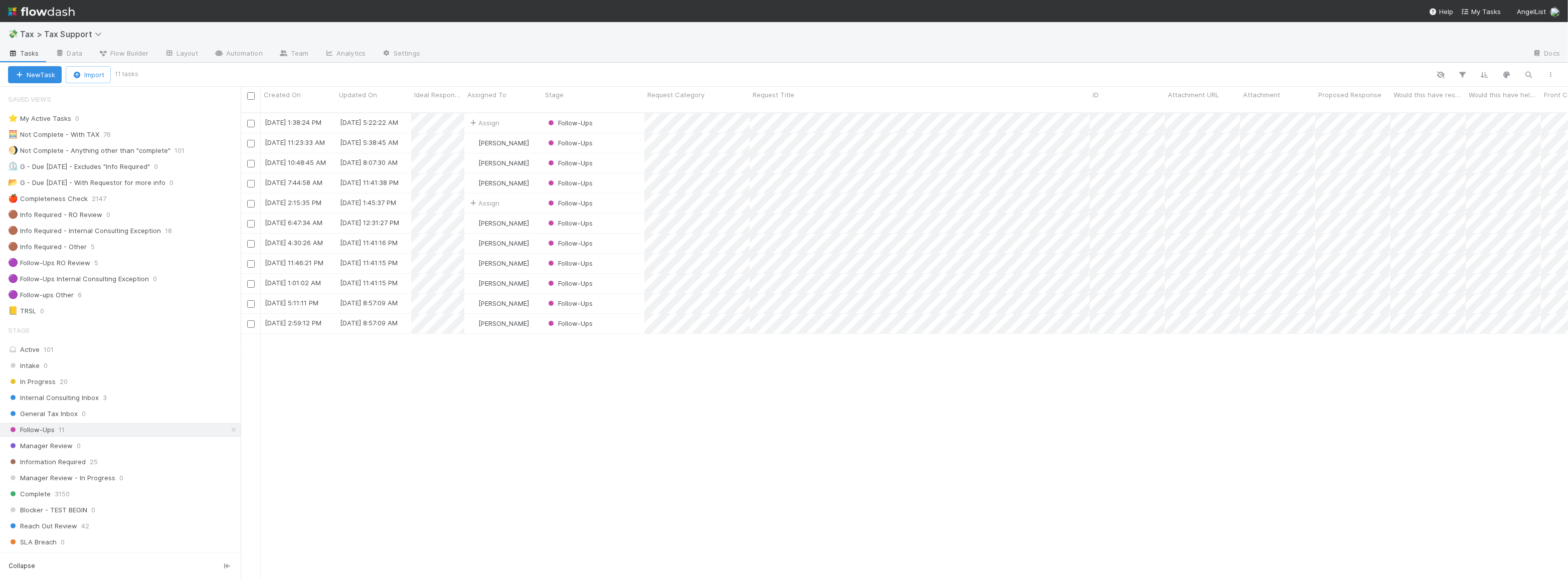
scroll to position [468, 1321]
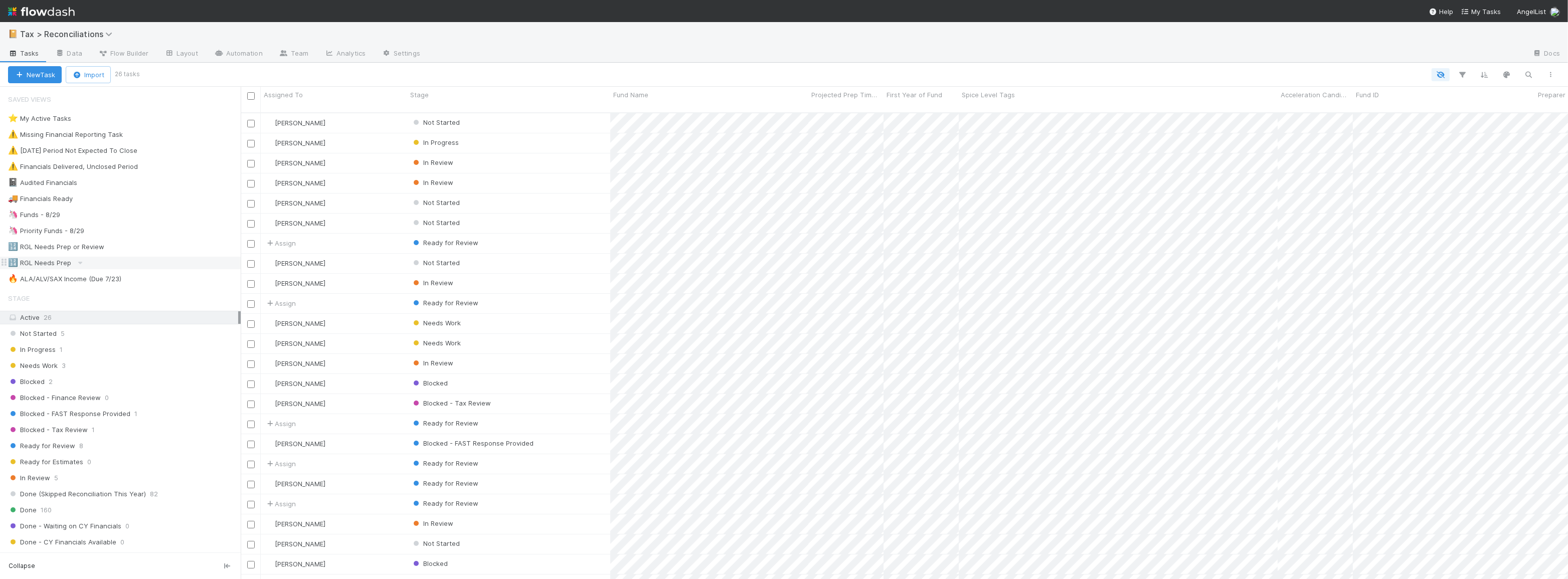
scroll to position [468, 1321]
click at [130, 213] on div "🦄 Funds - 8/29 113" at bounding box center [124, 215] width 233 height 12
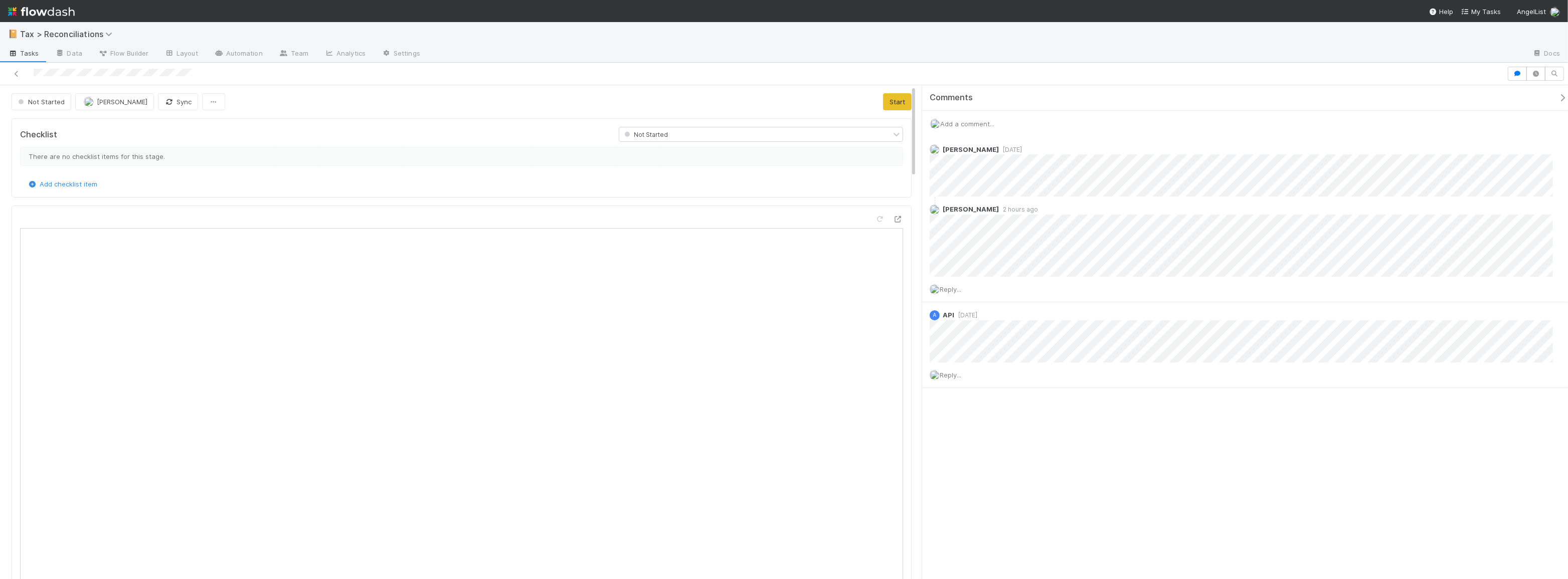
scroll to position [197, 419]
